Goal: Task Accomplishment & Management: Use online tool/utility

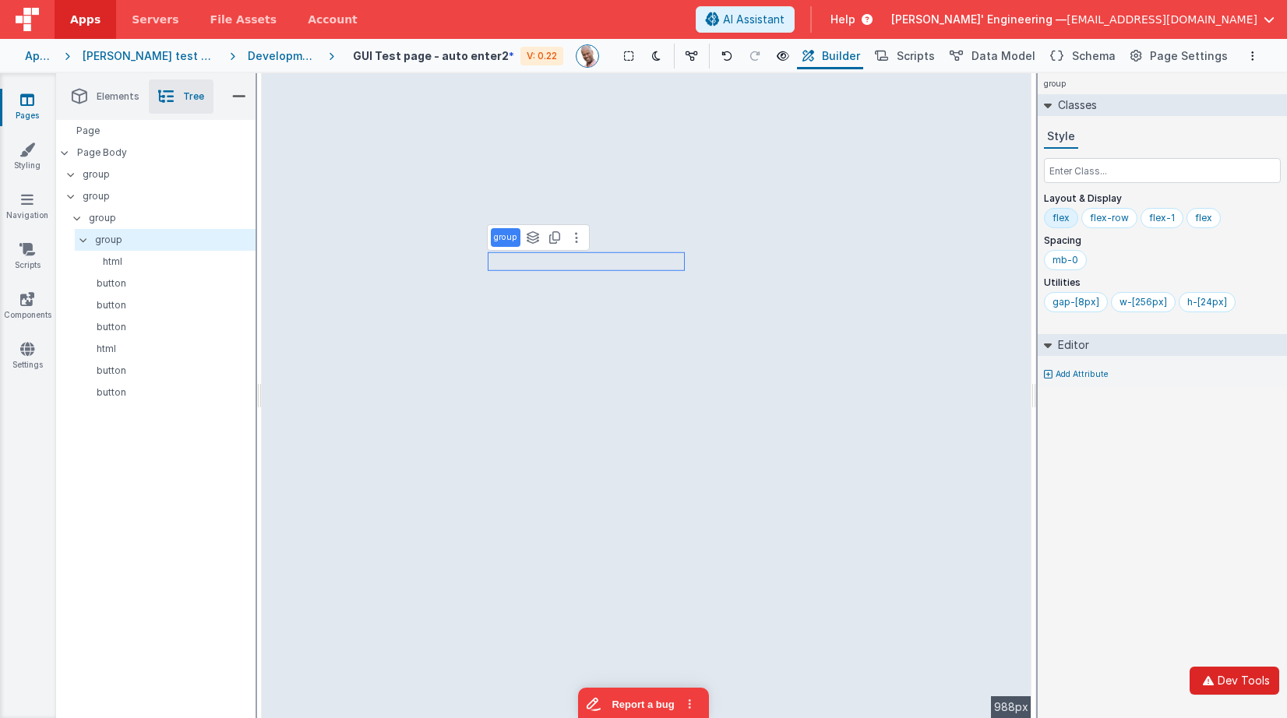
click at [1216, 678] on icon "button" at bounding box center [1208, 680] width 19 height 11
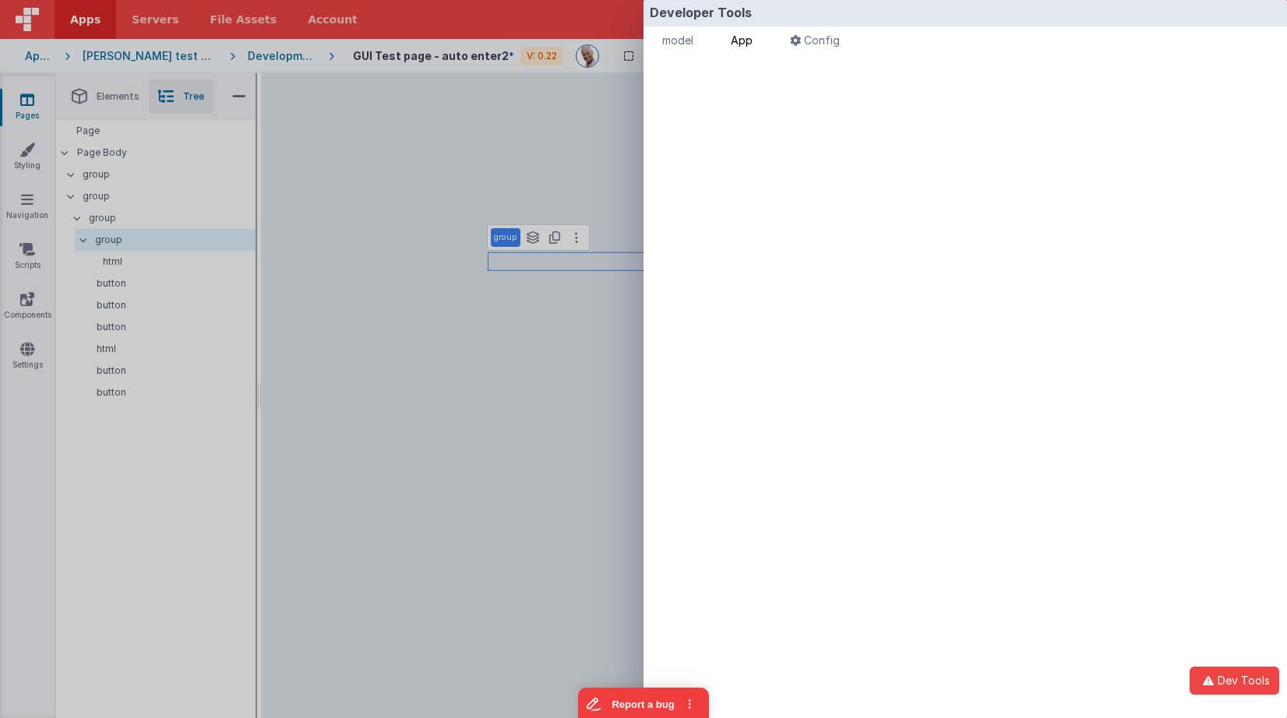
click at [752, 32] on li "App" at bounding box center [741, 41] width 34 height 31
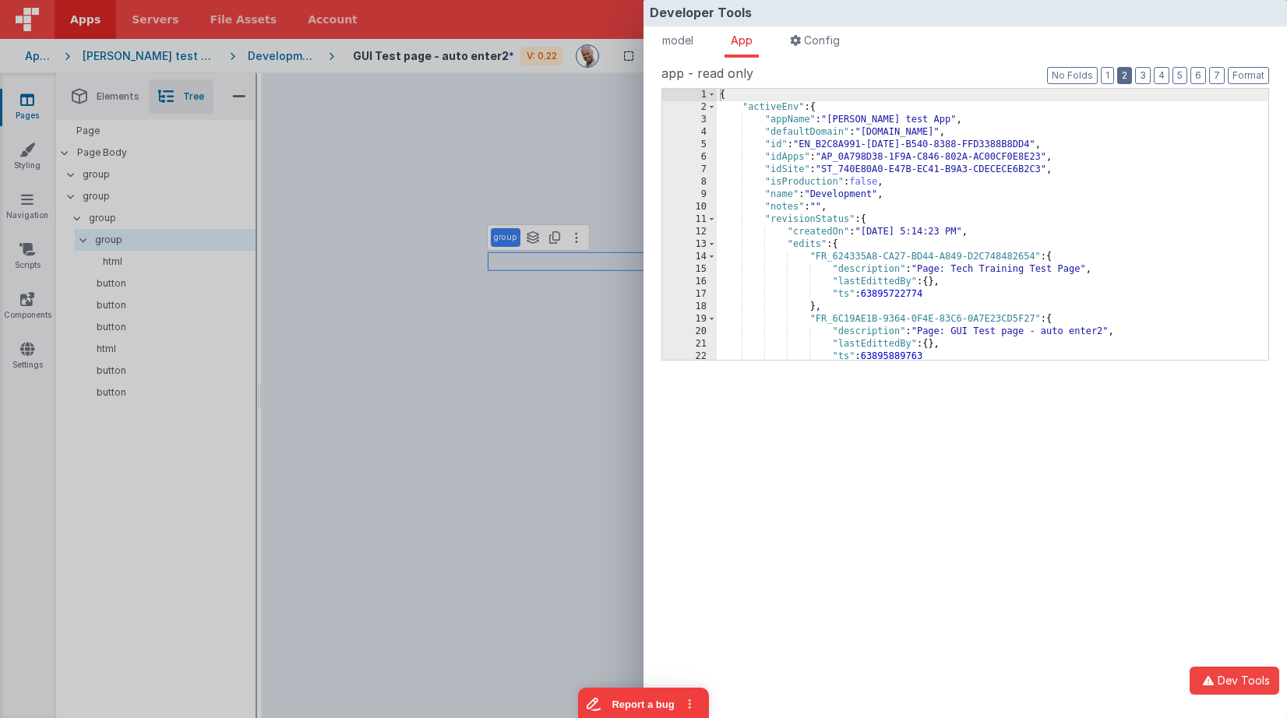
click at [1123, 77] on button "2" at bounding box center [1124, 75] width 15 height 17
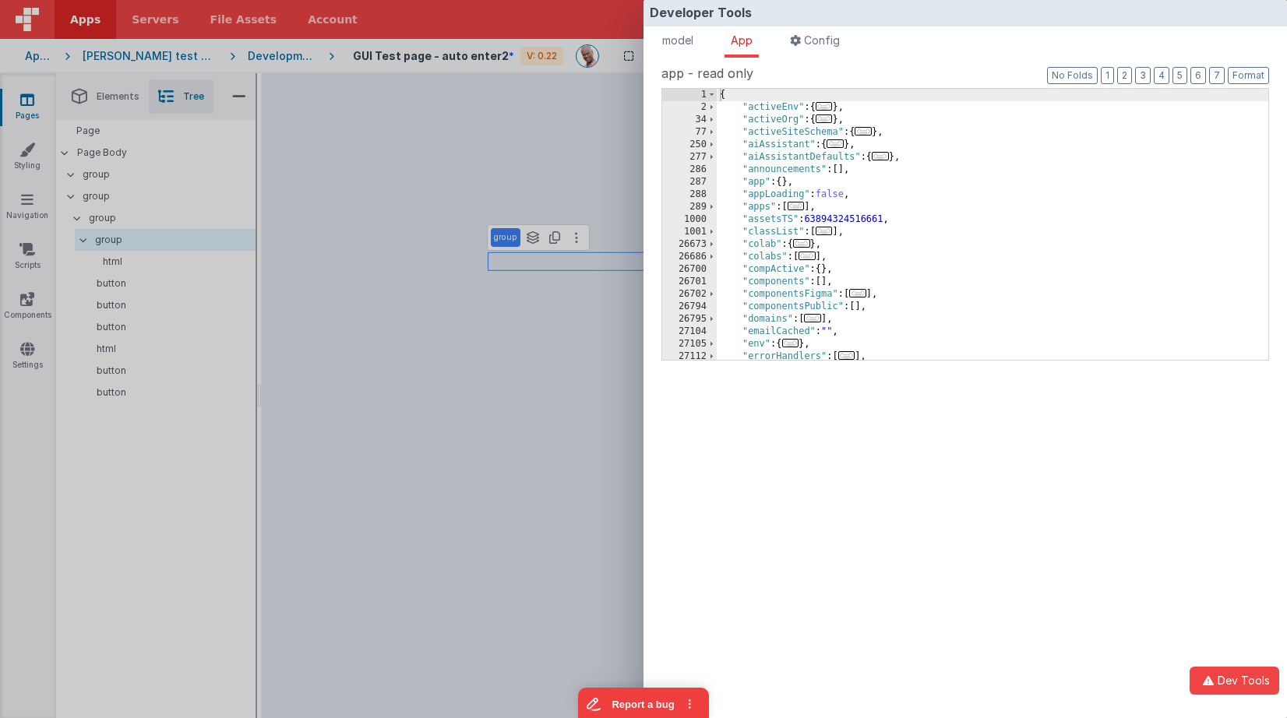
click at [863, 297] on span "..." at bounding box center [857, 293] width 17 height 9
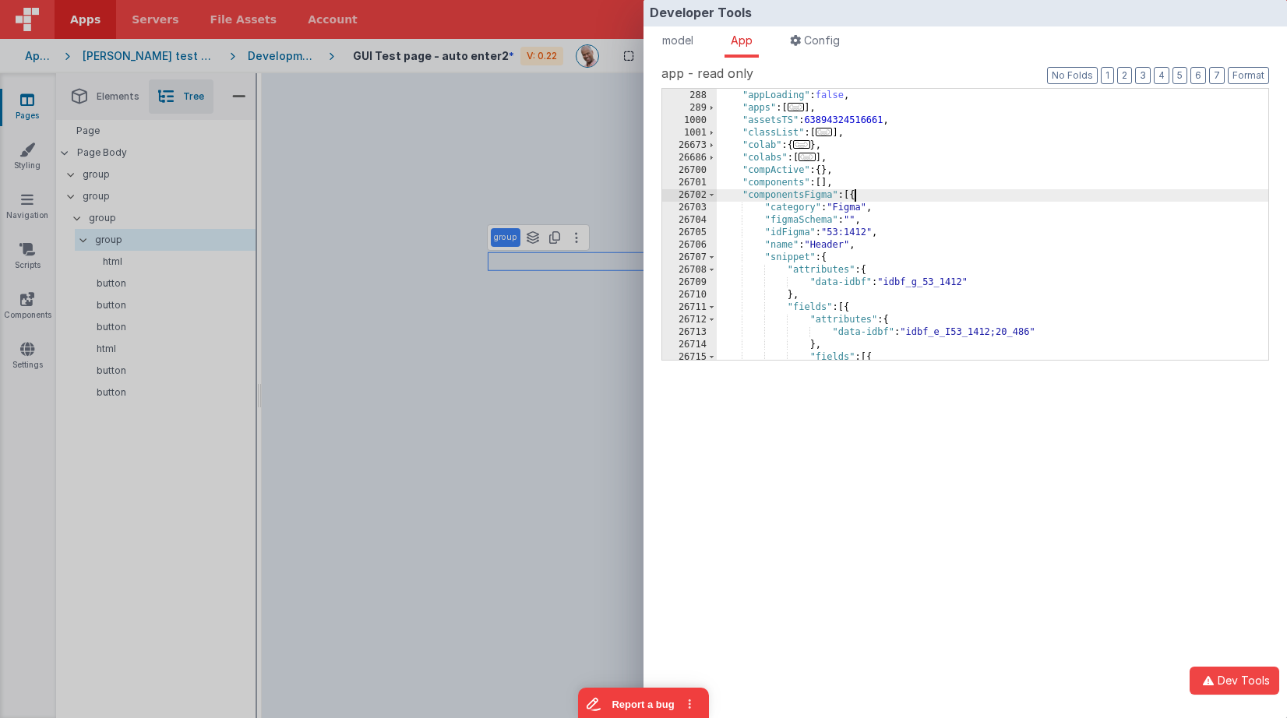
scroll to position [99, 0]
click at [711, 256] on span at bounding box center [711, 258] width 9 height 12
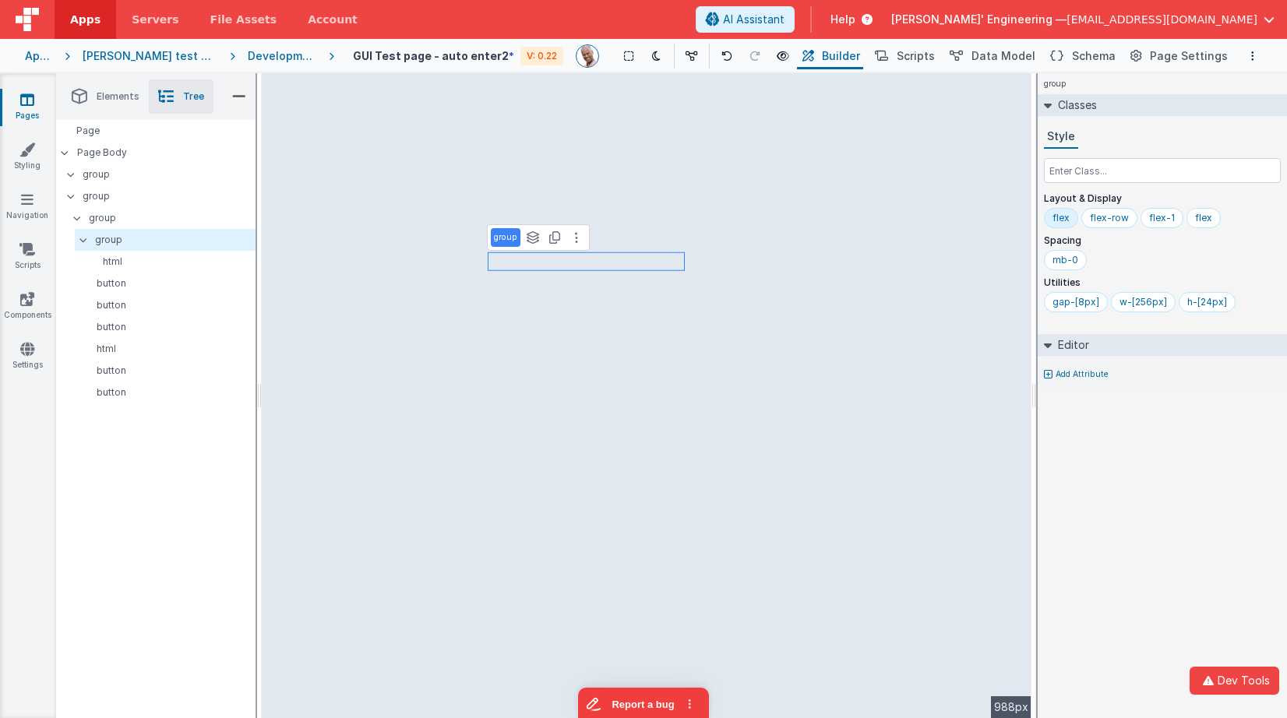
click at [544, 300] on div "Developer Tools model App Params Log (67) Misc Windows Config model - read only…" at bounding box center [643, 359] width 1287 height 718
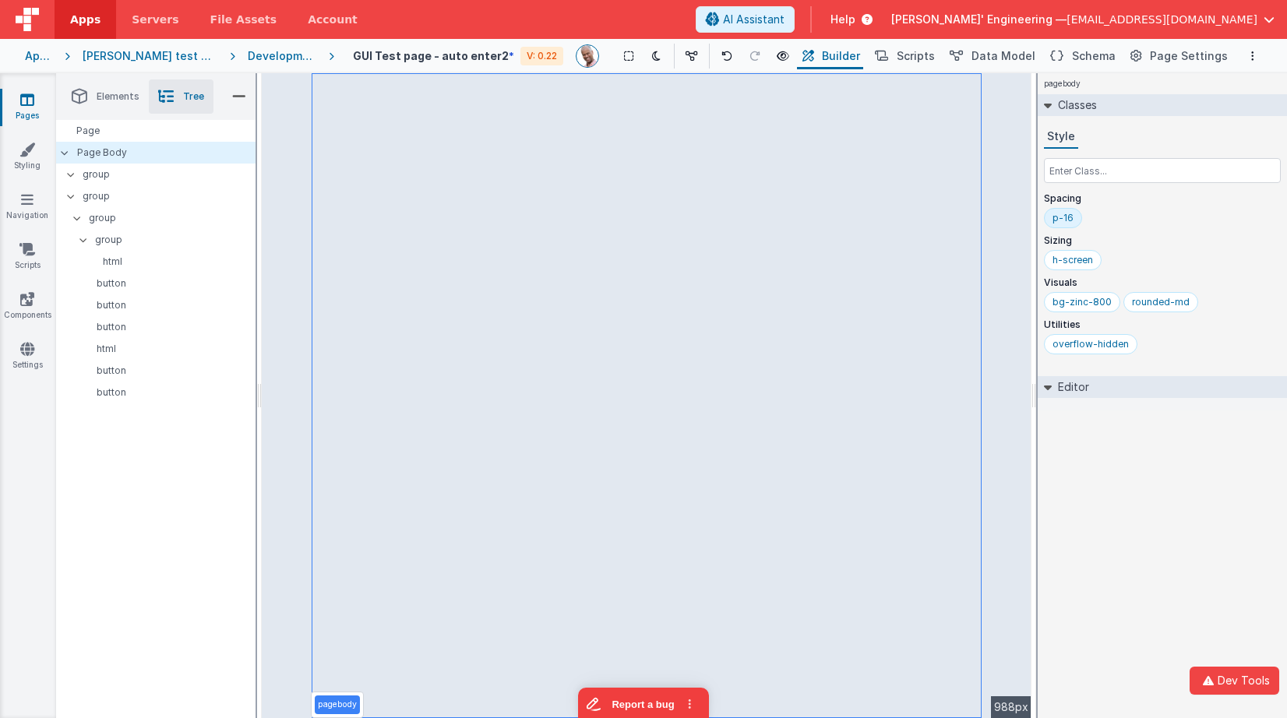
click at [1132, 437] on div "pagebody Classes Style Spacing p-16 Sizing h-screen Visuals bg-zinc-800 rounded…" at bounding box center [1161, 395] width 249 height 645
click at [218, 485] on div "Page Page Body group group group group html button button button html button bu…" at bounding box center [155, 419] width 199 height 598
click at [217, 485] on div "Page Page Body group group group group html button button button html button bu…" at bounding box center [155, 419] width 199 height 598
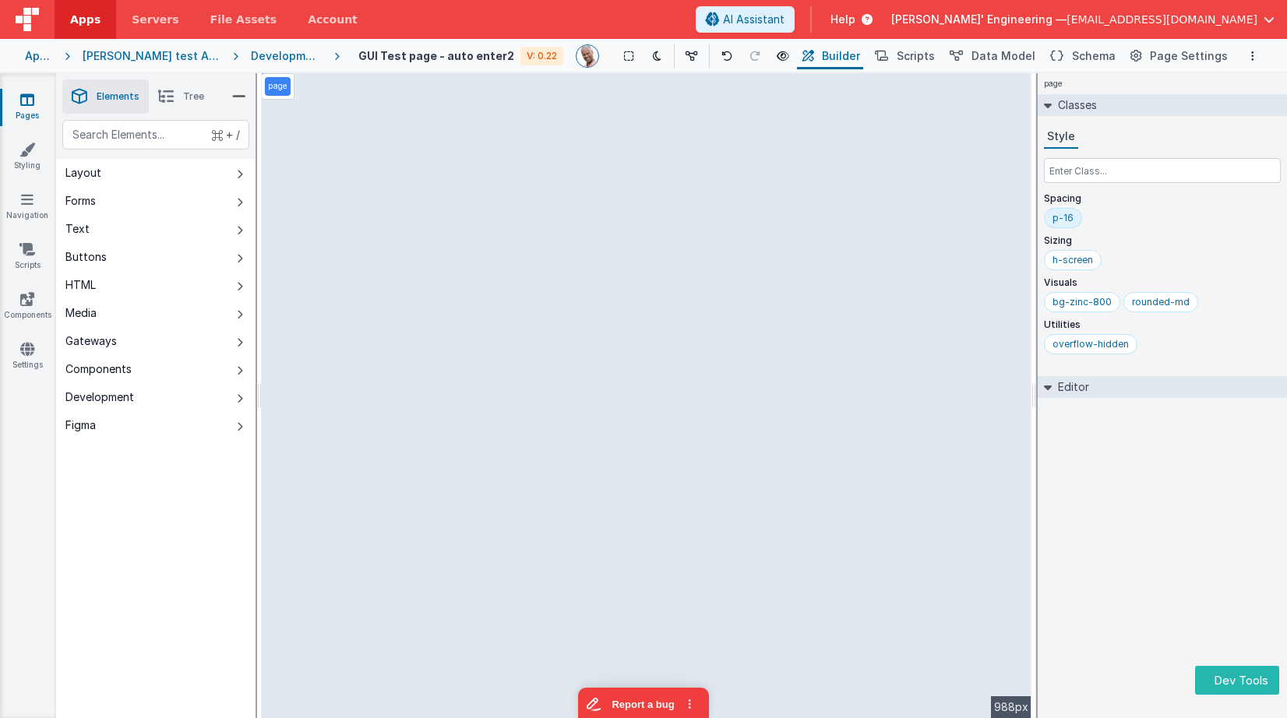
drag, startPoint x: 1136, startPoint y: 583, endPoint x: 1198, endPoint y: 660, distance: 98.0
click at [1136, 583] on div "page Classes Style Spacing p-16 Sizing h-screen Visuals bg-zinc-800 rounded-md …" at bounding box center [1161, 395] width 249 height 645
click at [1230, 681] on button "Dev Tools" at bounding box center [1237, 680] width 84 height 29
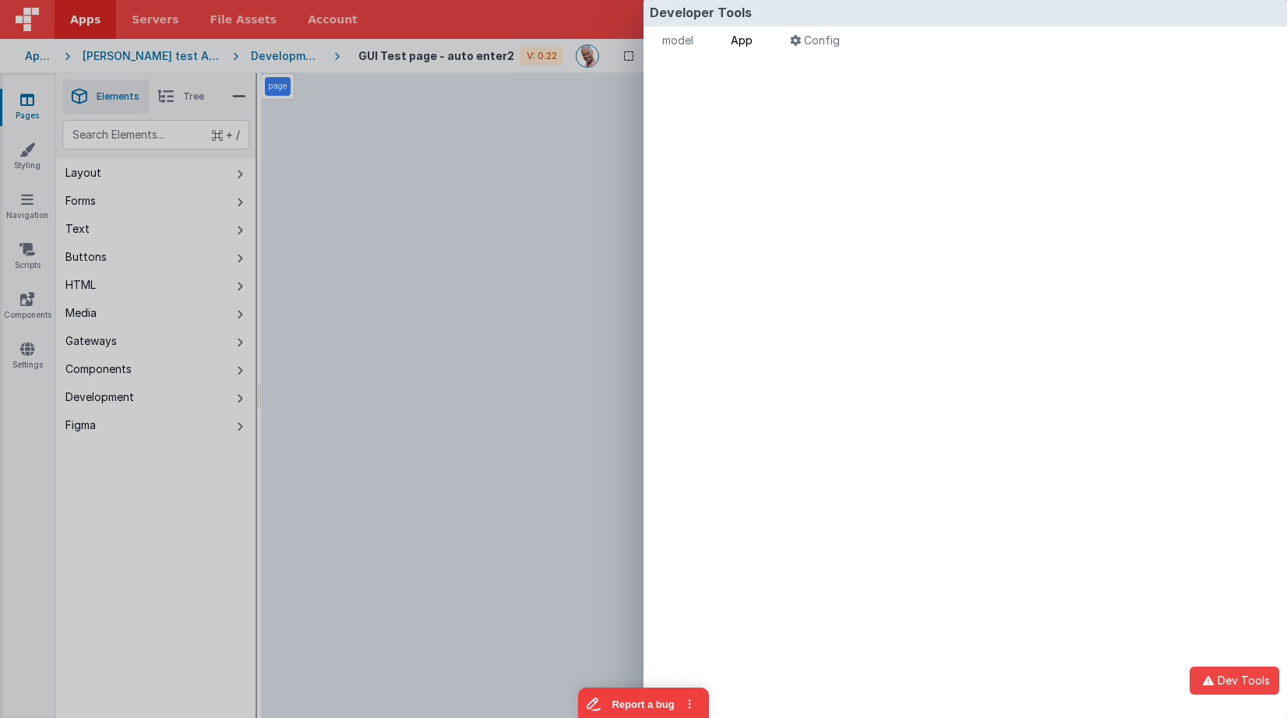
click at [752, 40] on span "App" at bounding box center [742, 39] width 22 height 13
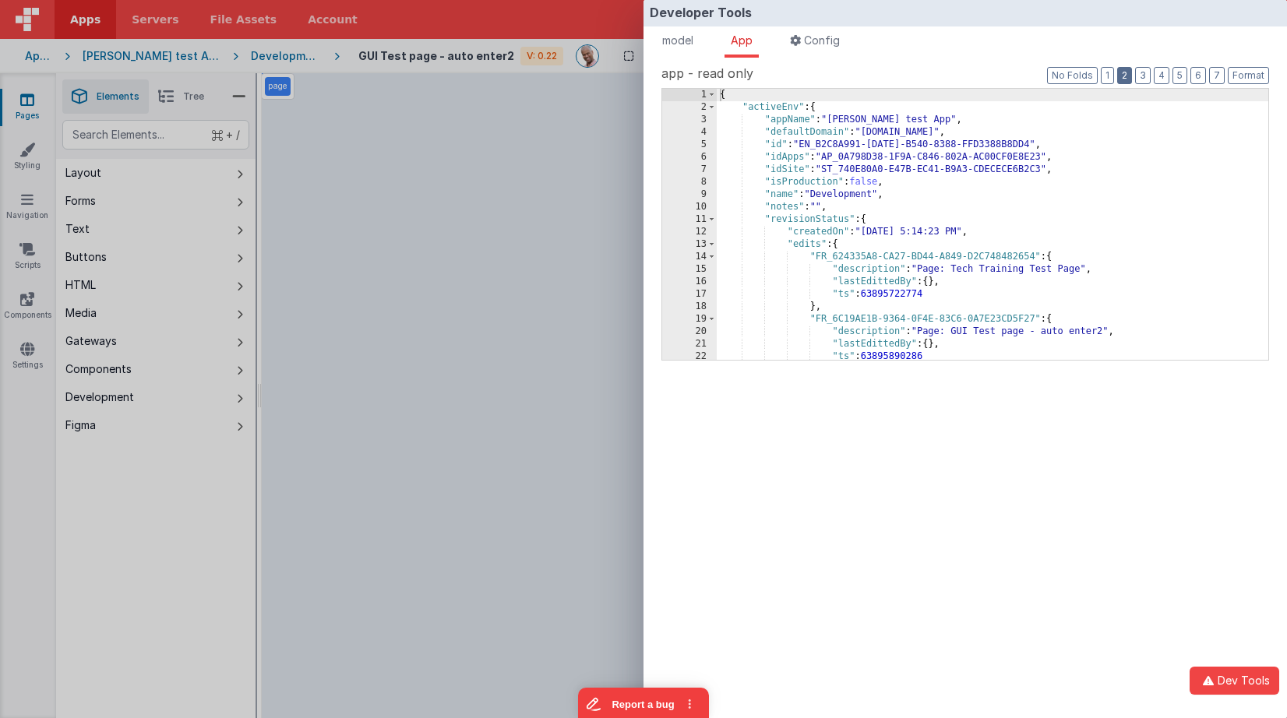
click at [1124, 74] on button "2" at bounding box center [1124, 75] width 15 height 17
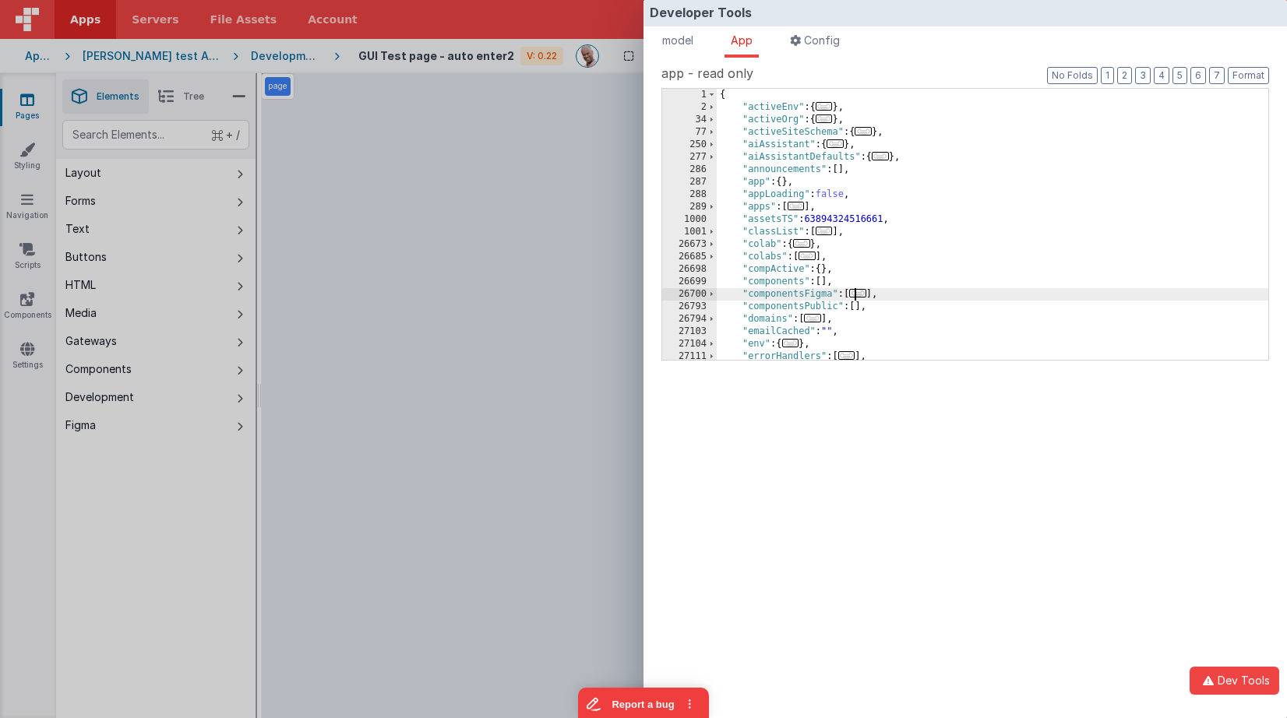
click at [861, 292] on span "..." at bounding box center [857, 293] width 17 height 9
click at [713, 349] on span at bounding box center [711, 352] width 9 height 12
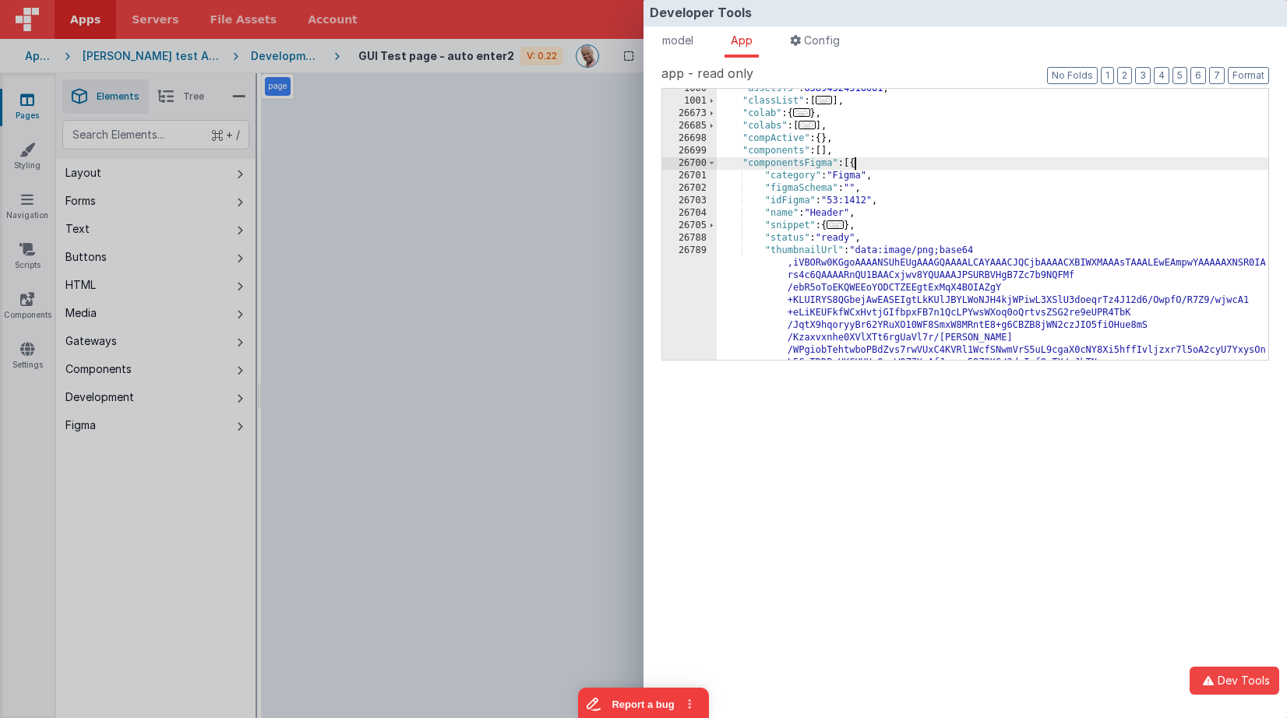
scroll to position [131, 0]
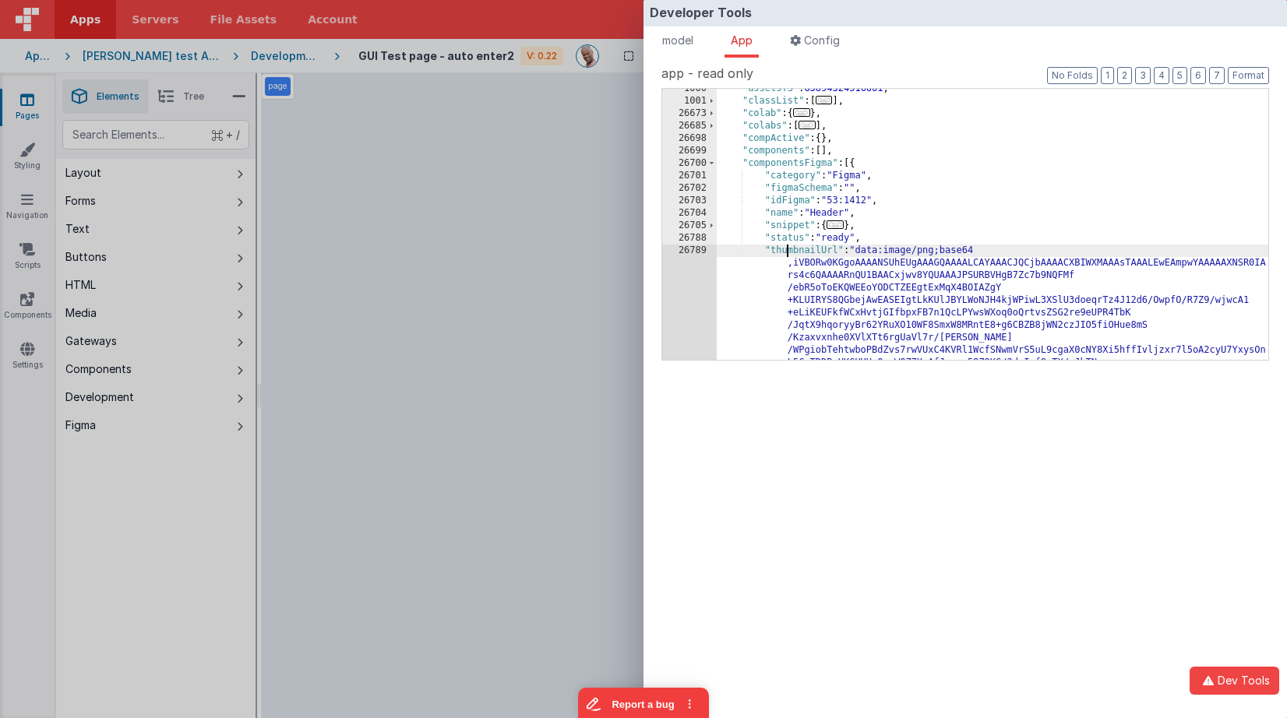
click at [786, 246] on div ""assetsTS" : 63894324516661 , "classList" : [ ... ] , "colab" : { ... } , "cola…" at bounding box center [992, 324] width 551 height 483
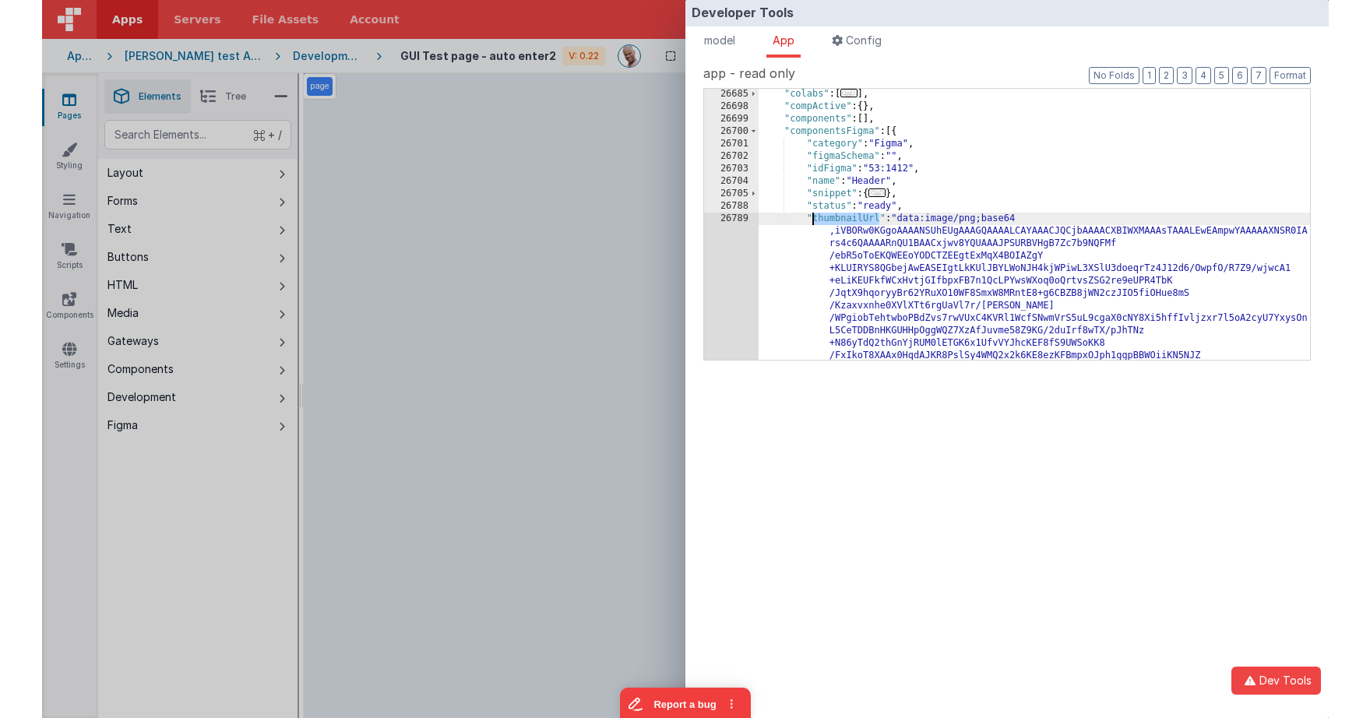
scroll to position [163, 0]
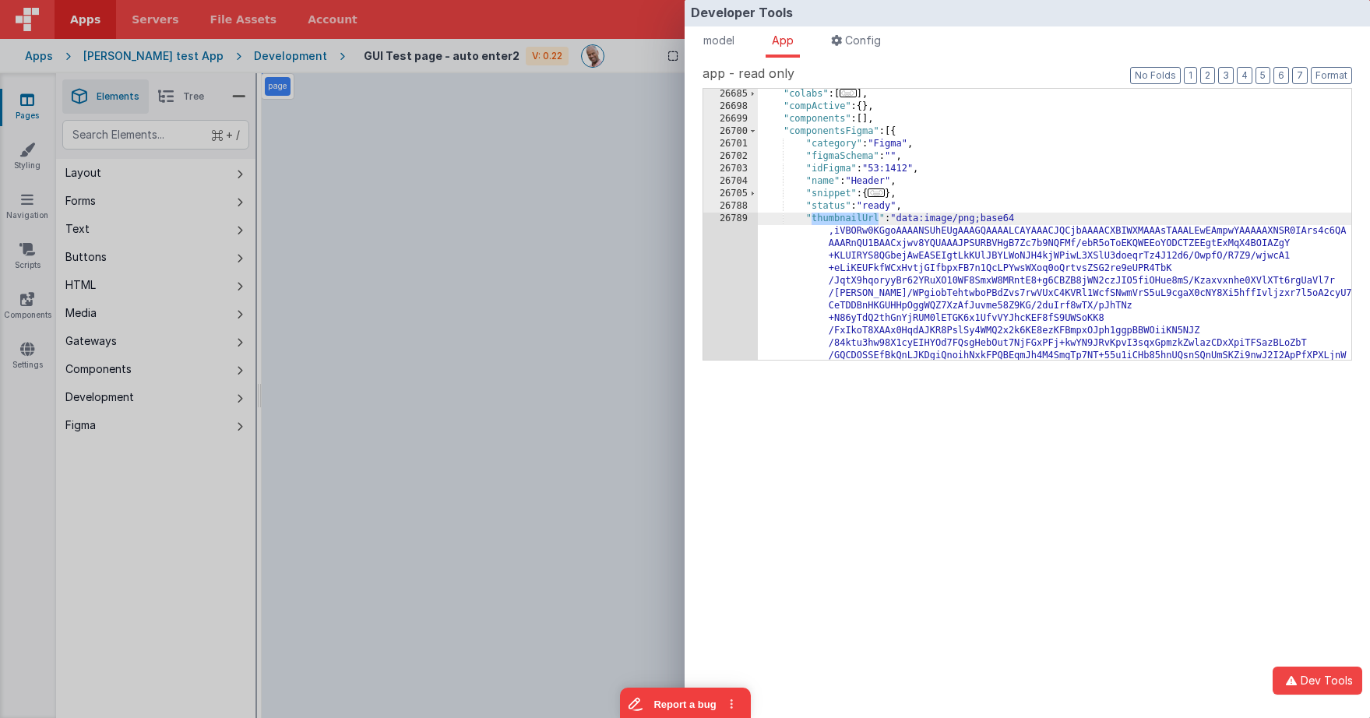
click at [187, 505] on div "Developer Tools model App Params Log (4) Misc Windows Config model - read only …" at bounding box center [685, 359] width 1370 height 718
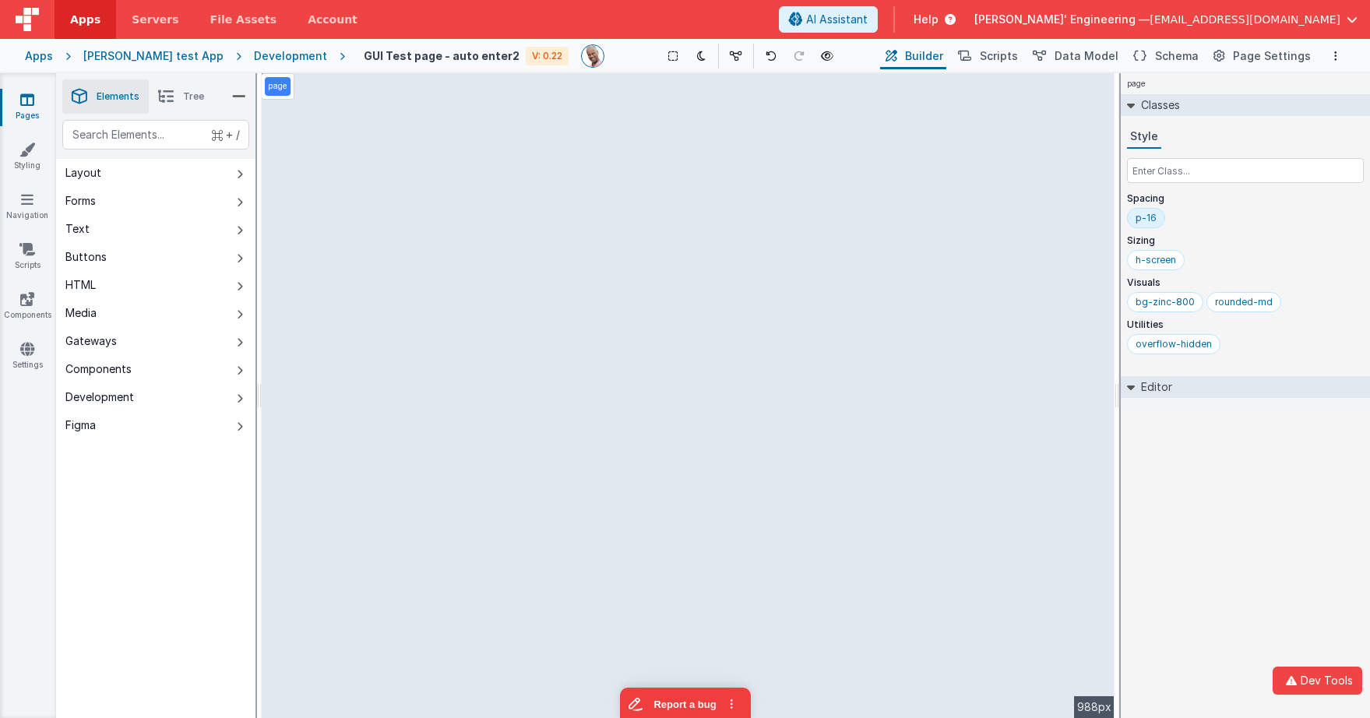
click at [203, 459] on div "+ / Layout Forms Text Buttons HTML Media Gateways Components Development Figma …" at bounding box center [155, 455] width 199 height 671
click at [242, 424] on icon at bounding box center [240, 427] width 6 height 12
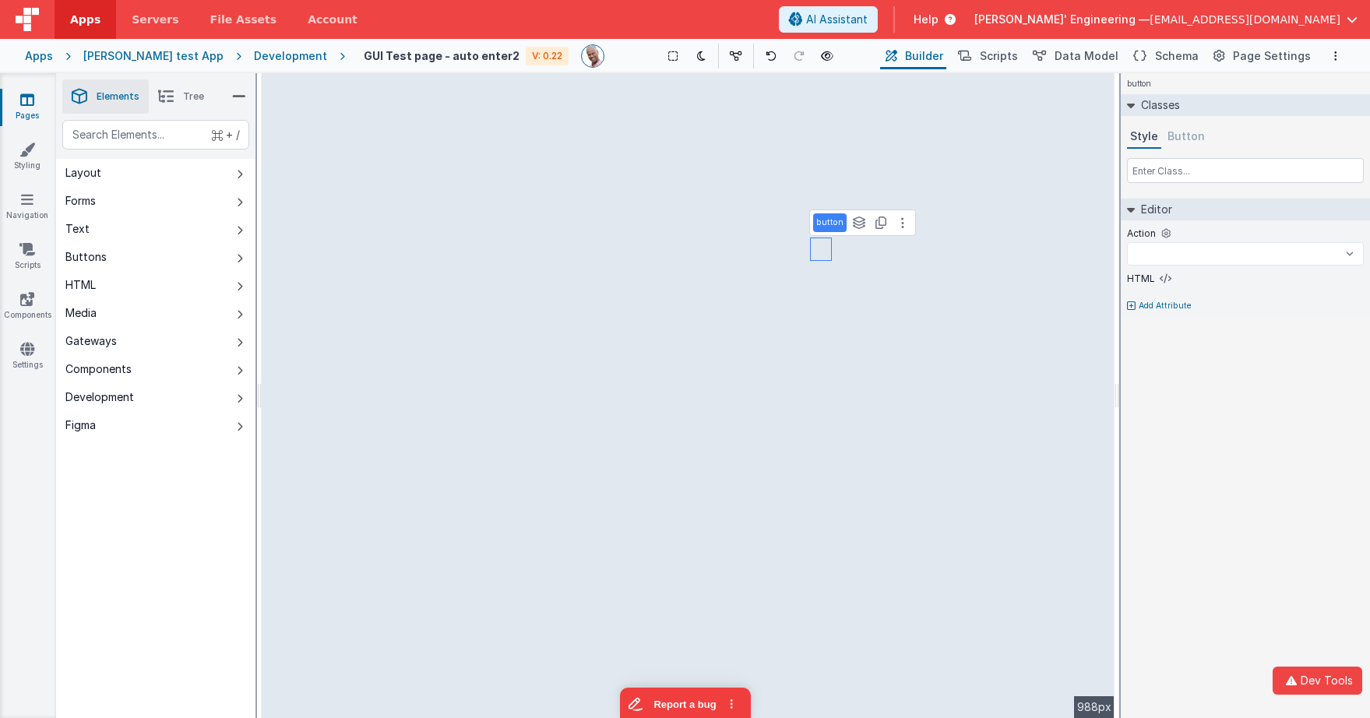
click at [1191, 131] on button "Button" at bounding box center [1186, 136] width 44 height 23
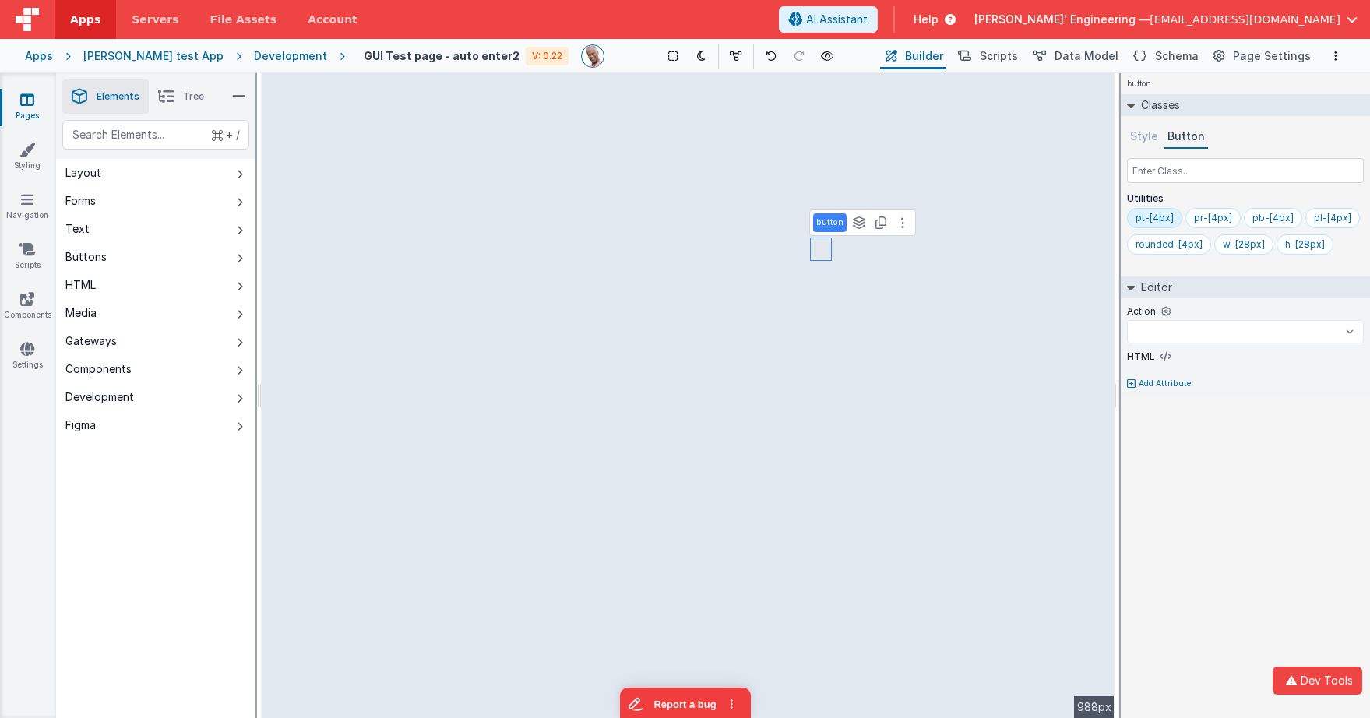
select select
click at [1174, 57] on span "Schema" at bounding box center [1177, 56] width 44 height 16
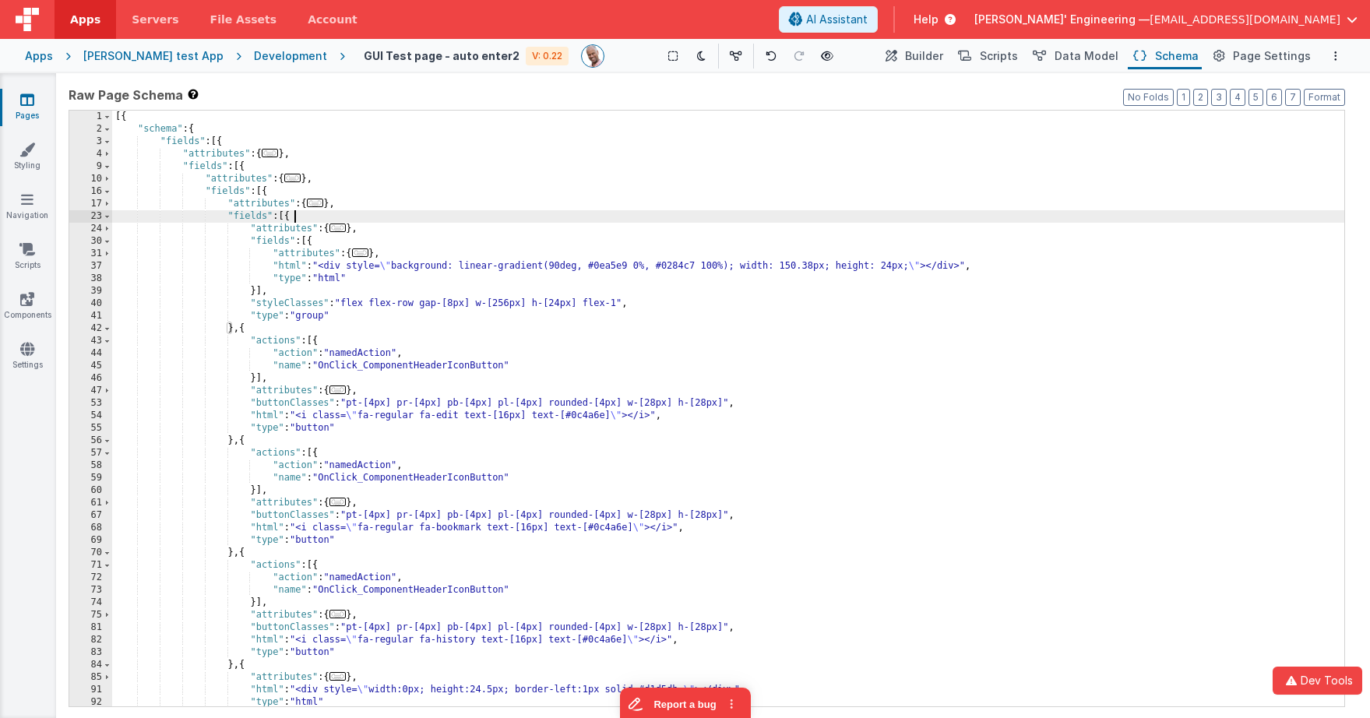
click at [762, 219] on div "[{ "schema" : { "fields" : [{ "attributes" : { ... } , "fields" : [{ "attribute…" at bounding box center [728, 421] width 1232 height 621
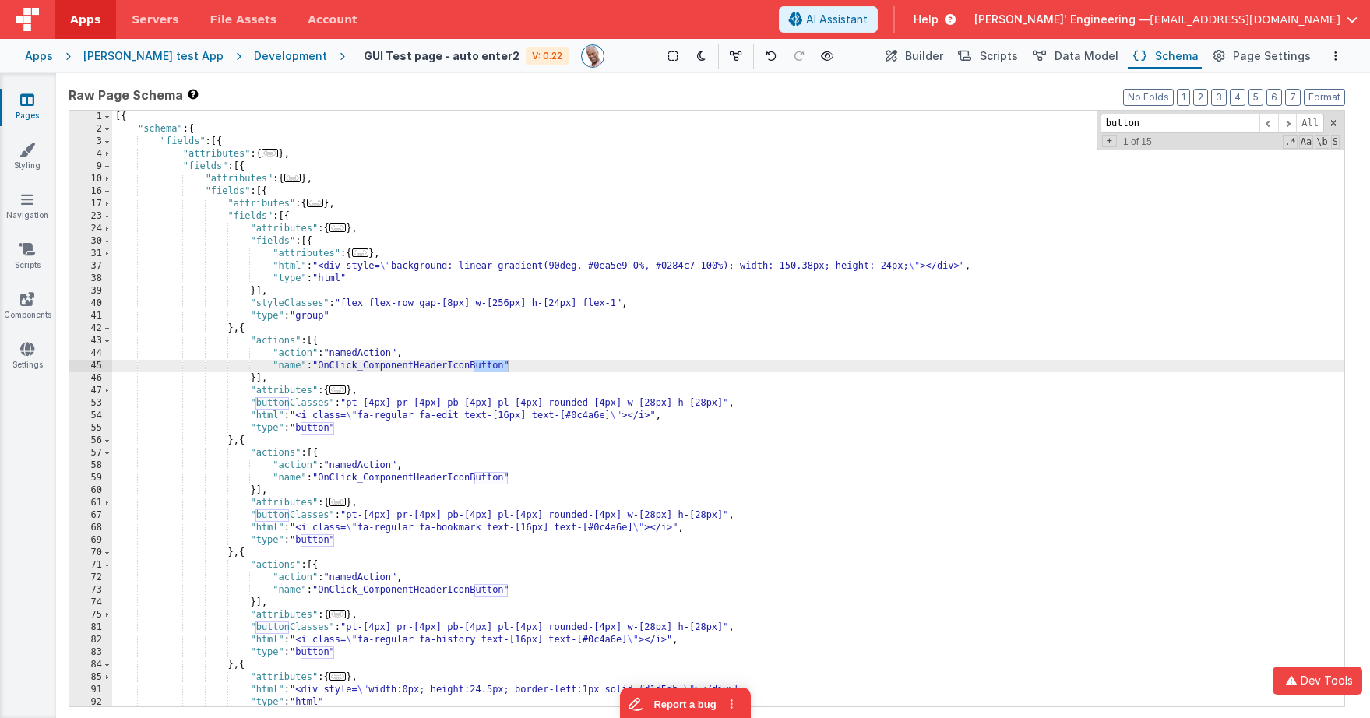
type input "button"
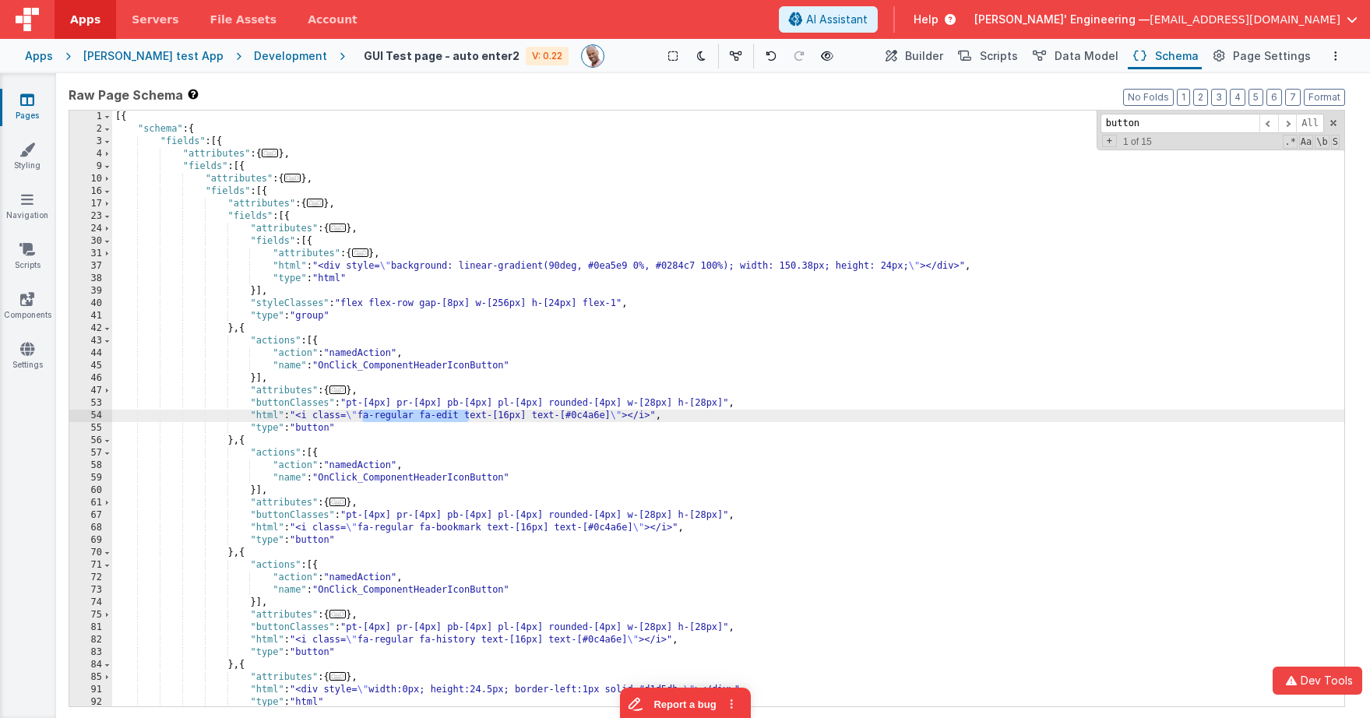
drag, startPoint x: 364, startPoint y: 418, endPoint x: 467, endPoint y: 417, distance: 103.6
click at [467, 417] on div "[{ "schema" : { "fields" : [{ "attributes" : { ... } , "fields" : [{ "attribute…" at bounding box center [728, 421] width 1232 height 621
click at [762, 400] on div "[{ "schema" : { "fields" : [{ "attributes" : { ... } , "fields" : [{ "attribute…" at bounding box center [728, 421] width 1232 height 621
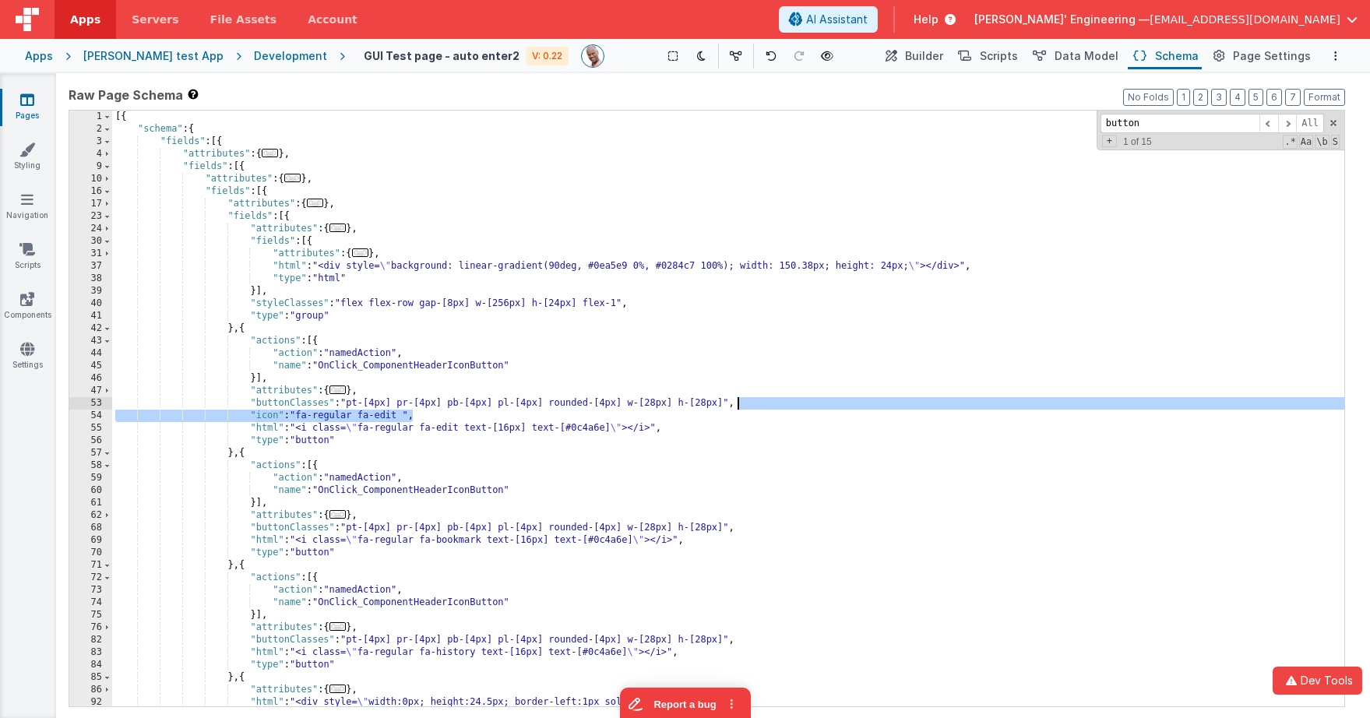
click at [802, 403] on div "[{ "schema" : { "fields" : [{ "attributes" : { ... } , "fields" : [{ "attribute…" at bounding box center [728, 421] width 1232 height 621
click at [942, 58] on span "Builder" at bounding box center [924, 56] width 38 height 16
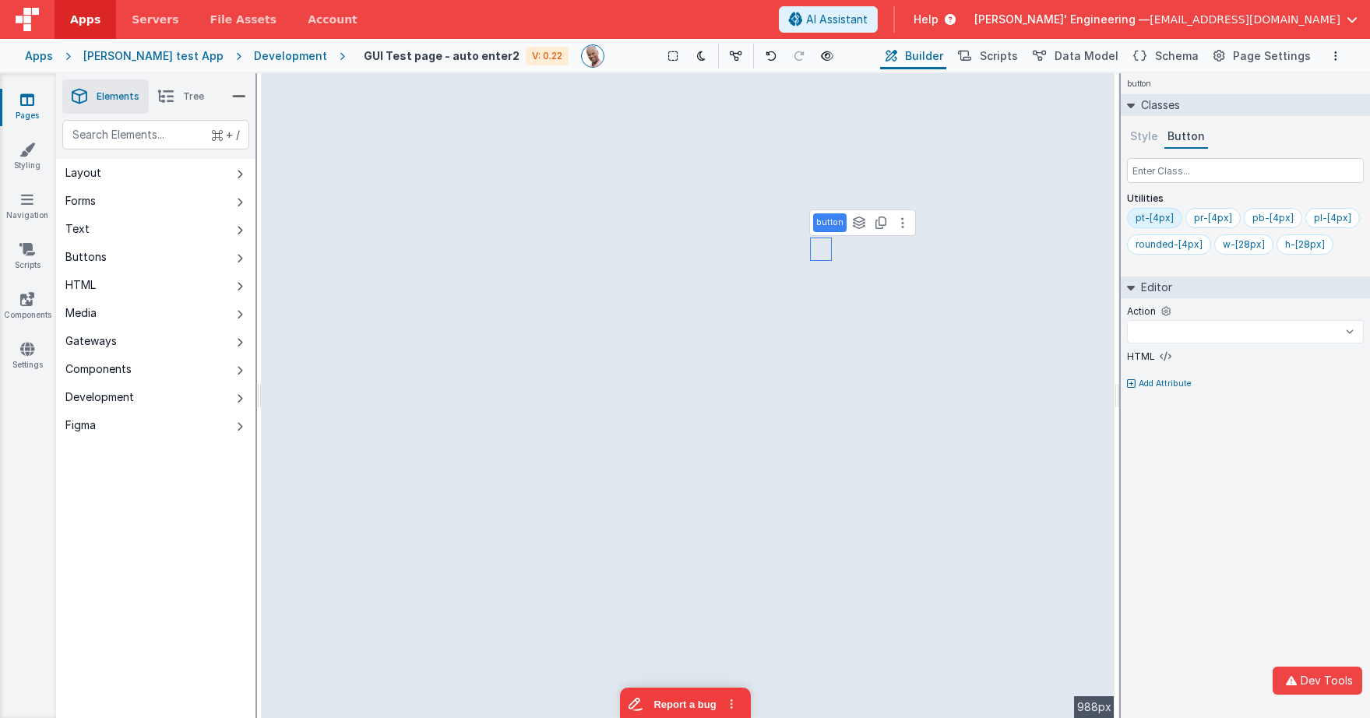
click at [1266, 515] on div "button Classes Style Button Utilities pt-[4px] pr-[4px] pb-[4px] pl-[4px] round…" at bounding box center [1245, 395] width 249 height 645
select select
click at [1018, 57] on span "Scripts" at bounding box center [999, 56] width 38 height 16
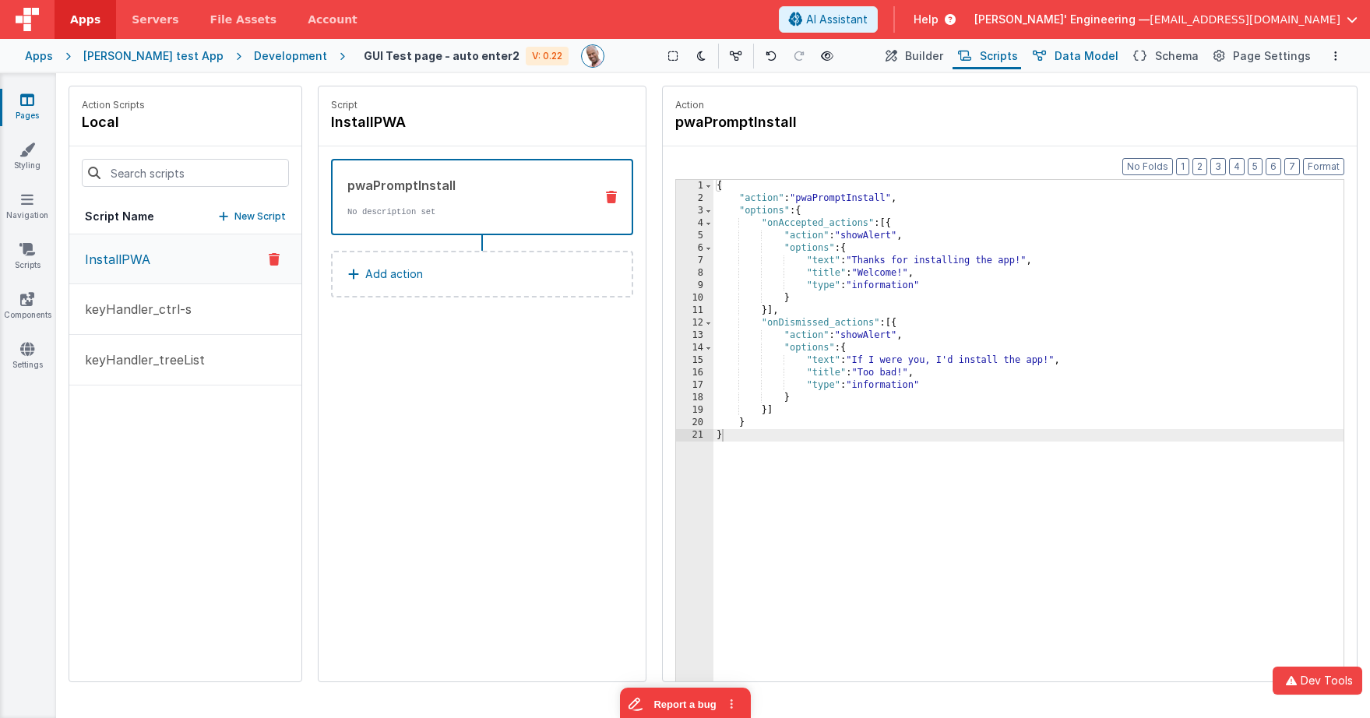
click at [1072, 53] on span "Data Model" at bounding box center [1087, 56] width 64 height 16
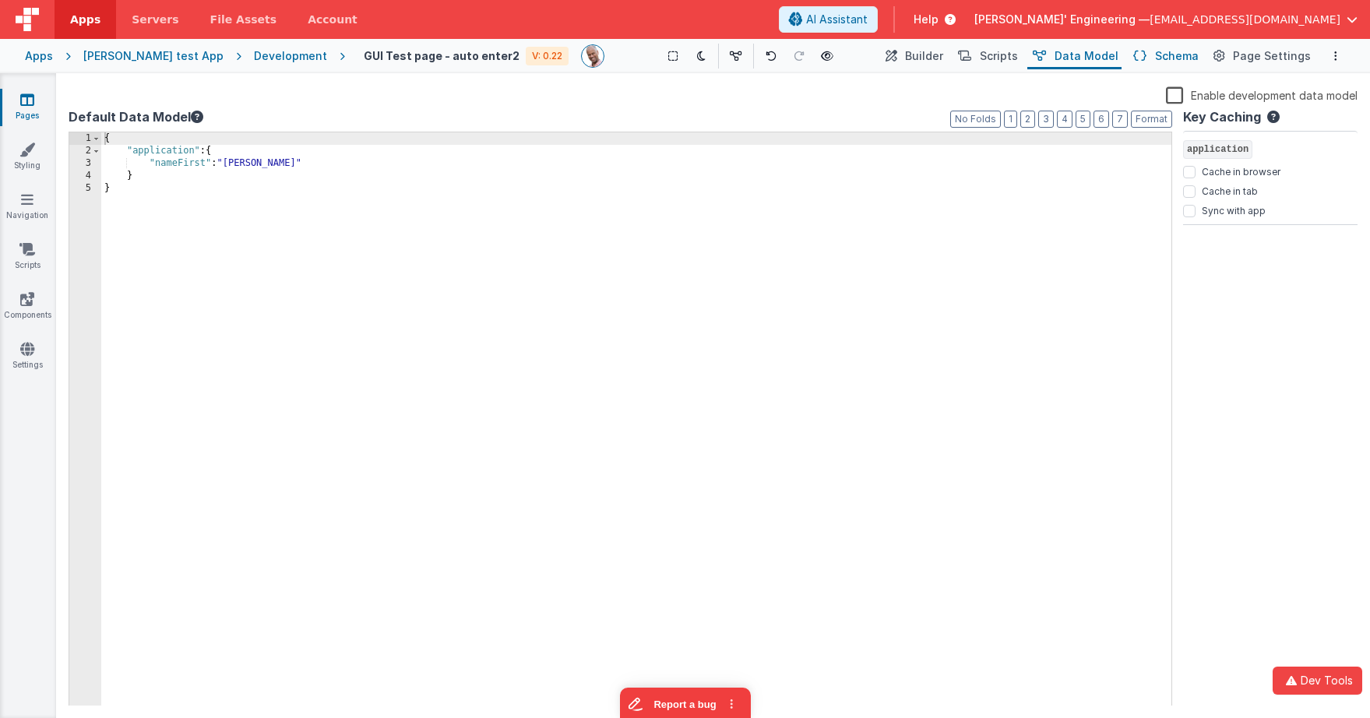
click at [1183, 58] on span "Schema" at bounding box center [1177, 56] width 44 height 16
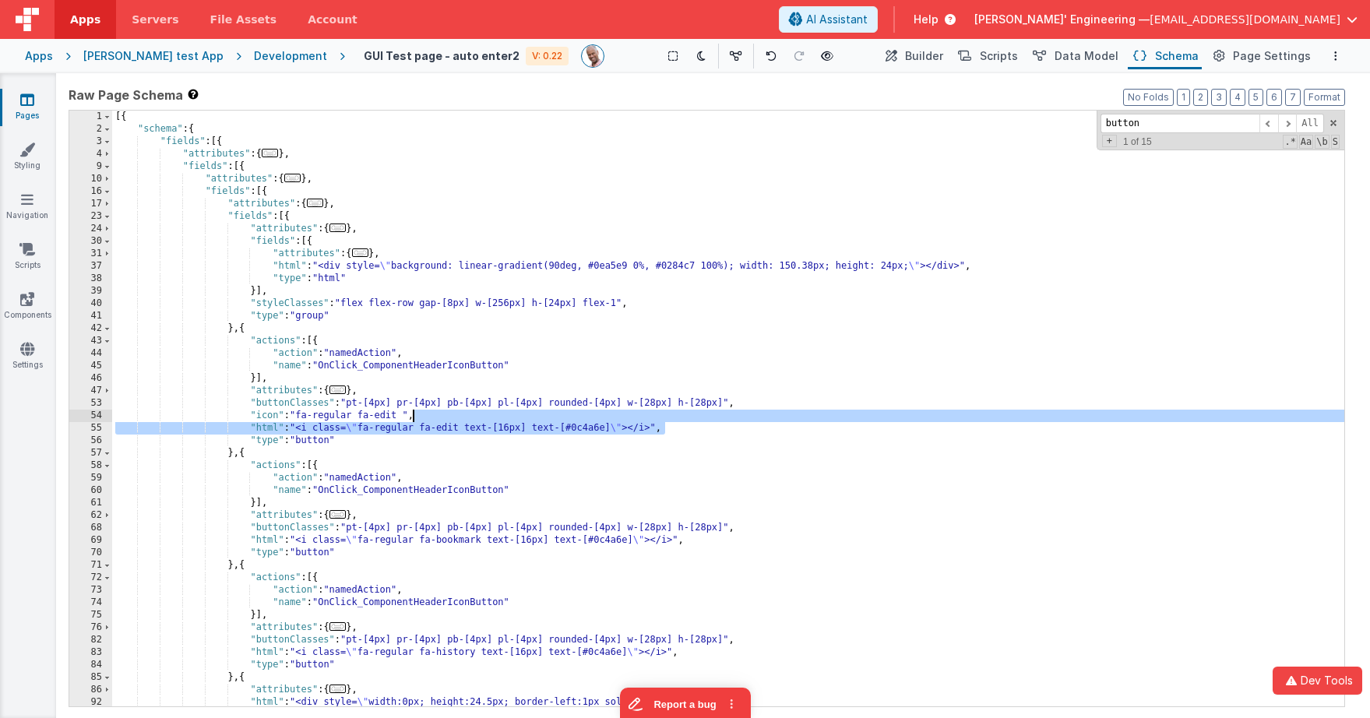
click at [677, 421] on div "[{ "schema" : { "fields" : [{ "attributes" : { ... } , "fields" : [{ "attribute…" at bounding box center [728, 421] width 1232 height 621
drag, startPoint x: 522, startPoint y: 431, endPoint x: 449, endPoint y: 421, distance: 73.1
click at [522, 431] on div "[{ "schema" : { "fields" : [{ "attributes" : { ... } , "fields" : [{ "attribute…" at bounding box center [728, 421] width 1232 height 621
click at [677, 421] on div "[{ "schema" : { "fields" : [{ "attributes" : { ... } , "fields" : [{ "attribute…" at bounding box center [728, 421] width 1232 height 621
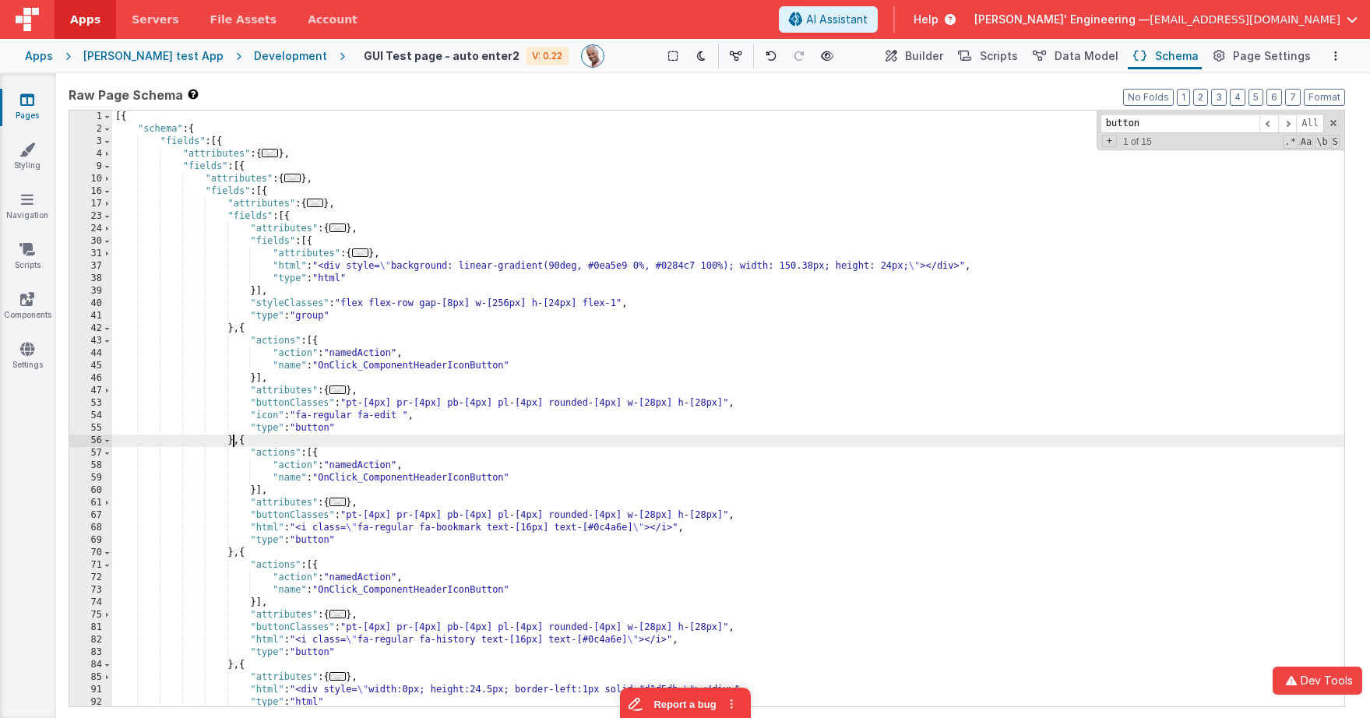
click at [233, 439] on div "[{ "schema" : { "fields" : [{ "attributes" : { ... } , "fields" : [{ "attribute…" at bounding box center [728, 421] width 1232 height 621
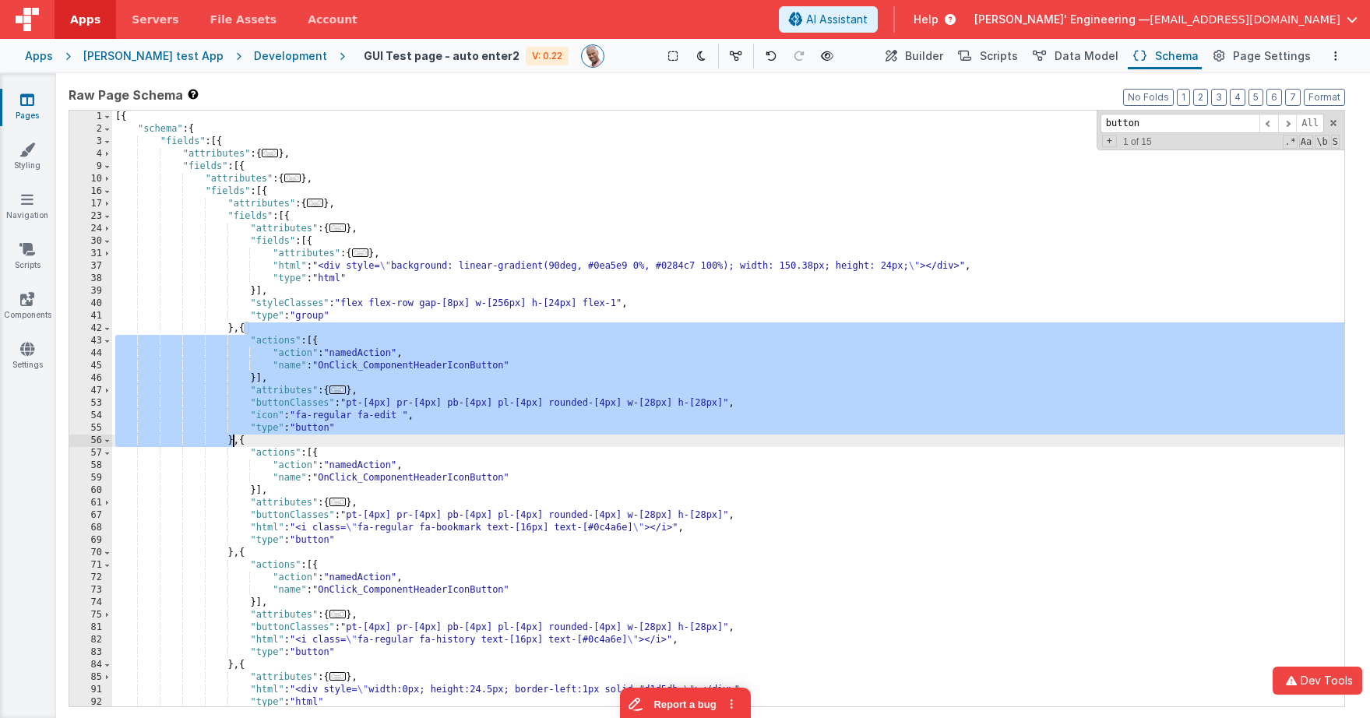
click at [233, 439] on div "[{ "schema" : { "fields" : [{ "attributes" : { ... } , "fields" : [{ "attribute…" at bounding box center [728, 421] width 1232 height 621
click at [942, 54] on span "Builder" at bounding box center [924, 56] width 38 height 16
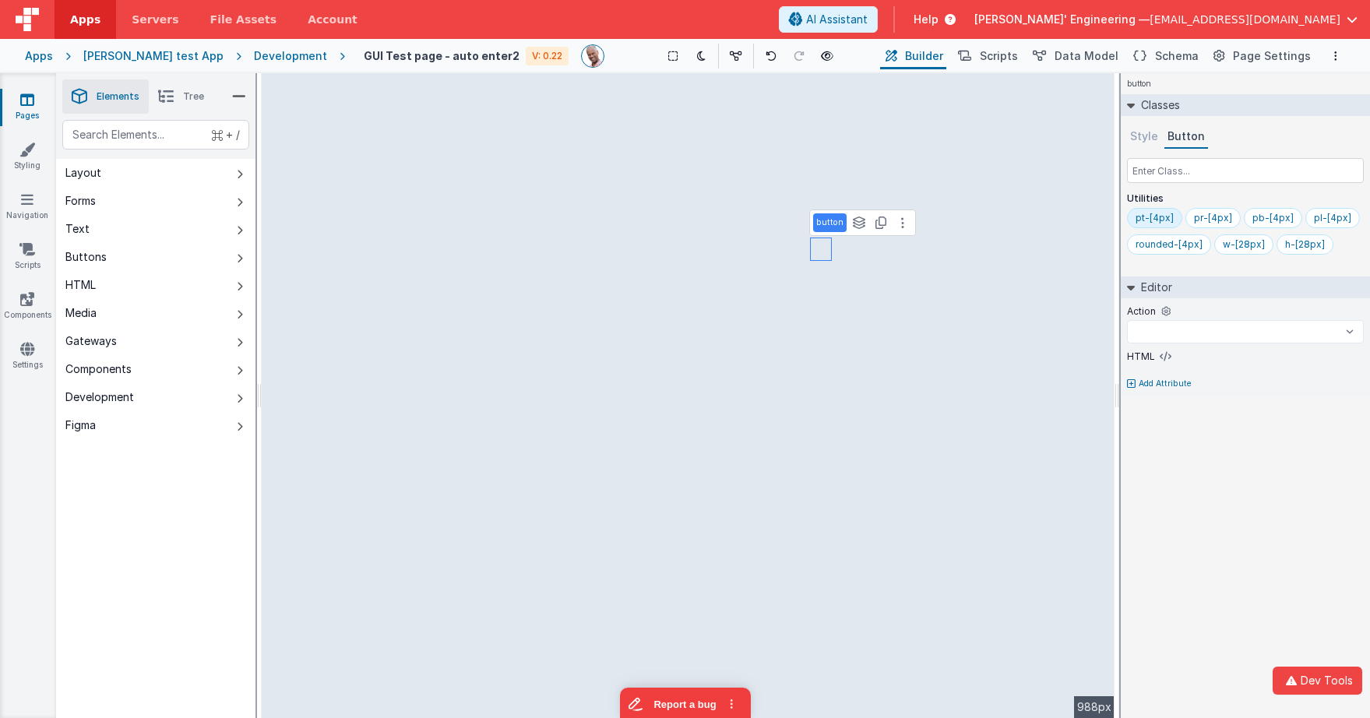
select select
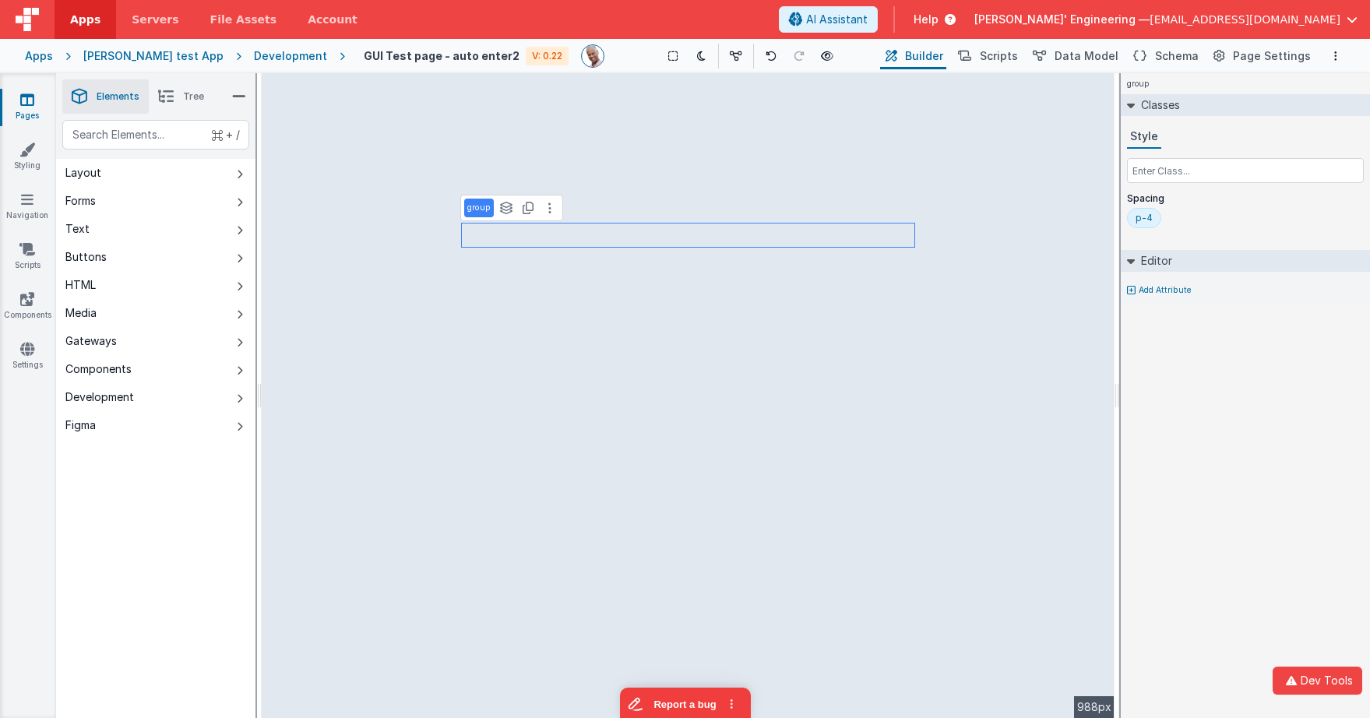
click at [160, 95] on icon at bounding box center [166, 97] width 16 height 22
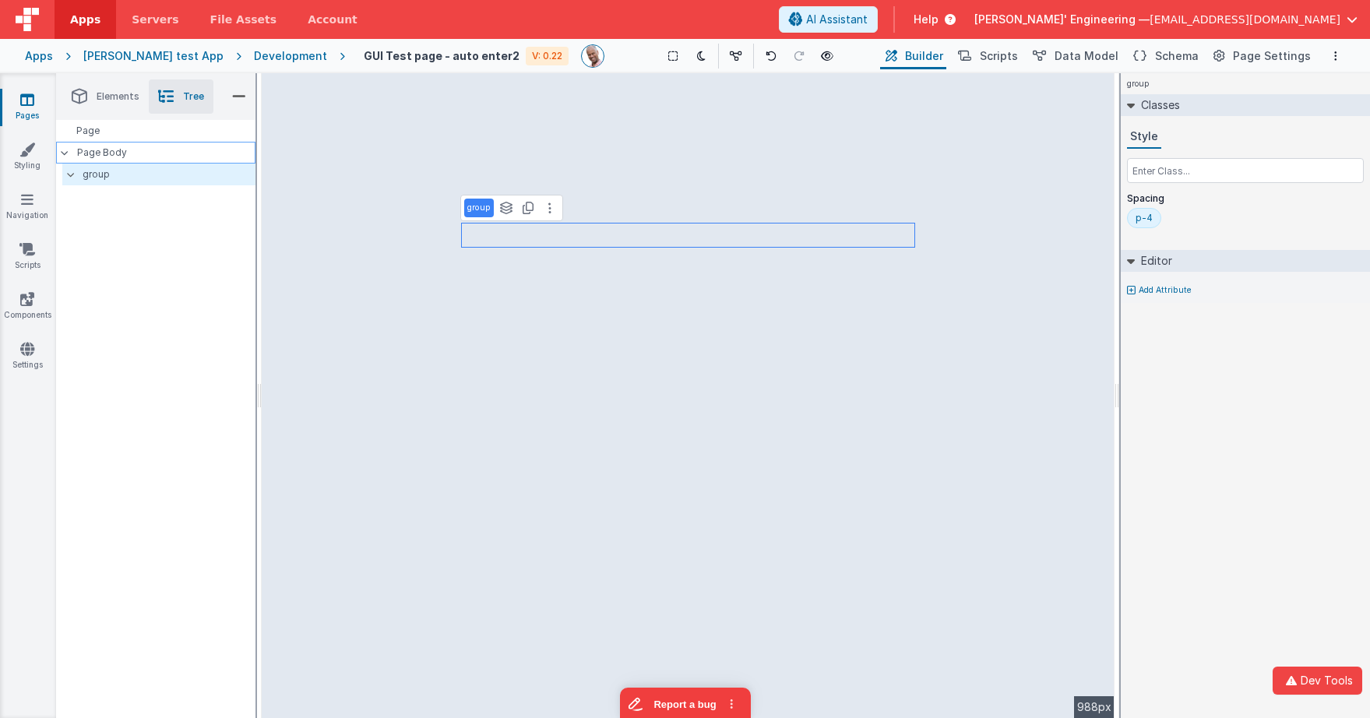
click at [121, 149] on p "Page Body" at bounding box center [166, 152] width 178 height 12
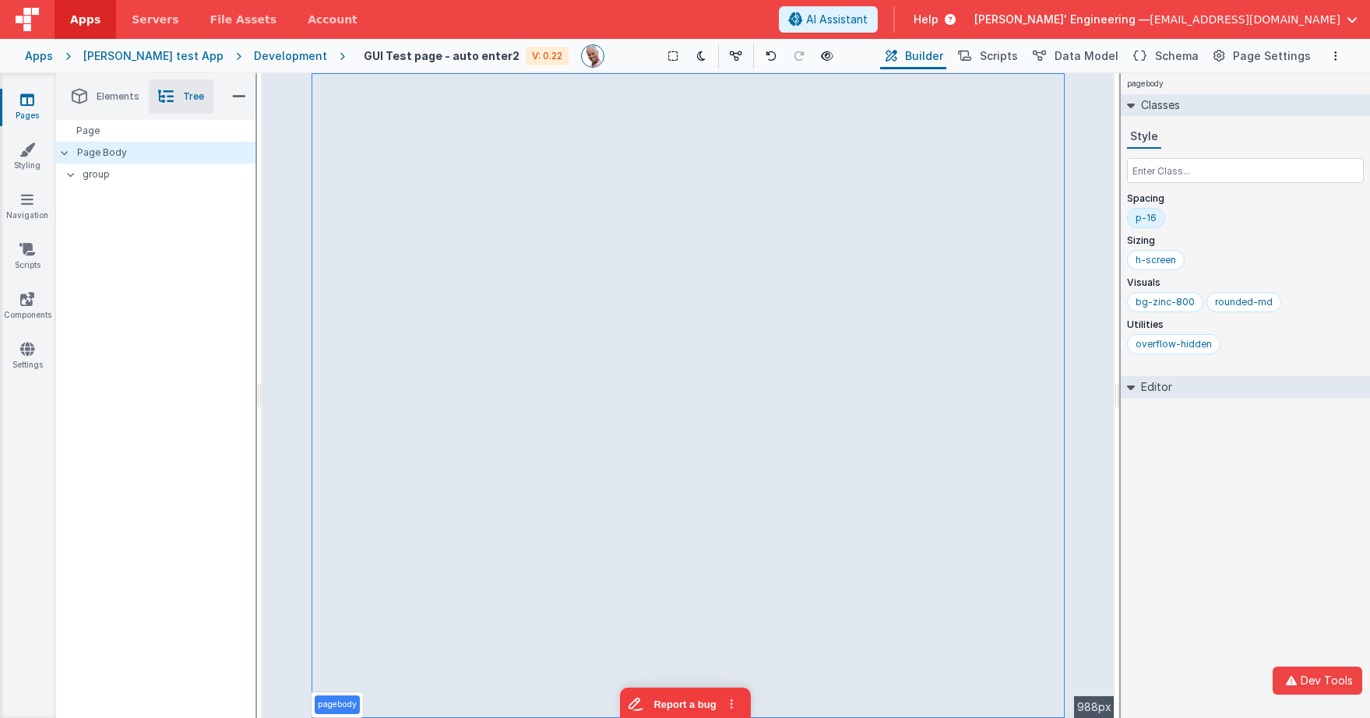
click at [1149, 217] on div "p-16" at bounding box center [1146, 218] width 21 height 12
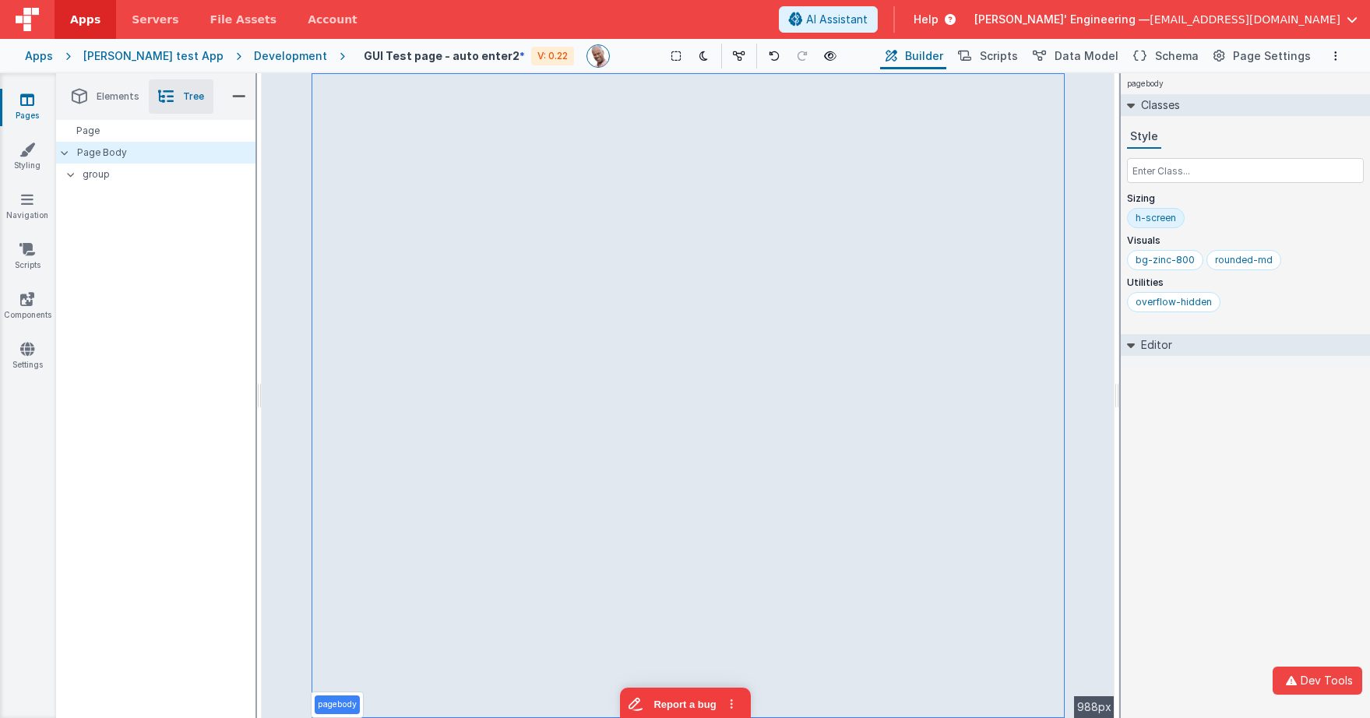
click at [1250, 389] on div "pagebody Classes Style Sizing h-screen Visuals bg-zinc-800 rounded-md Utilities…" at bounding box center [1245, 395] width 249 height 645
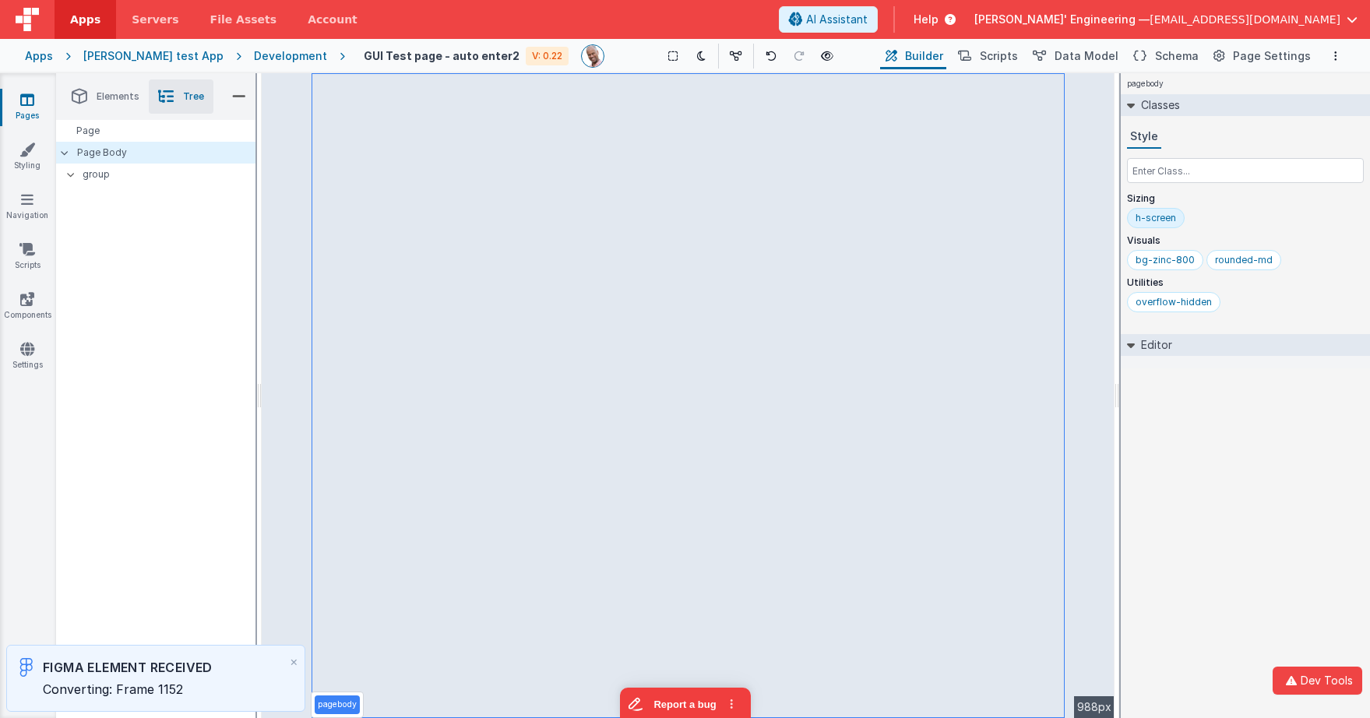
click at [202, 333] on div "Page Page Body group" at bounding box center [155, 419] width 199 height 598
click at [210, 336] on div "Page Page Body group" at bounding box center [155, 419] width 199 height 598
click at [1227, 445] on div "pagebody Classes Style Sizing h-screen Visuals bg-zinc-800 rounded-md Utilities…" at bounding box center [1245, 395] width 249 height 645
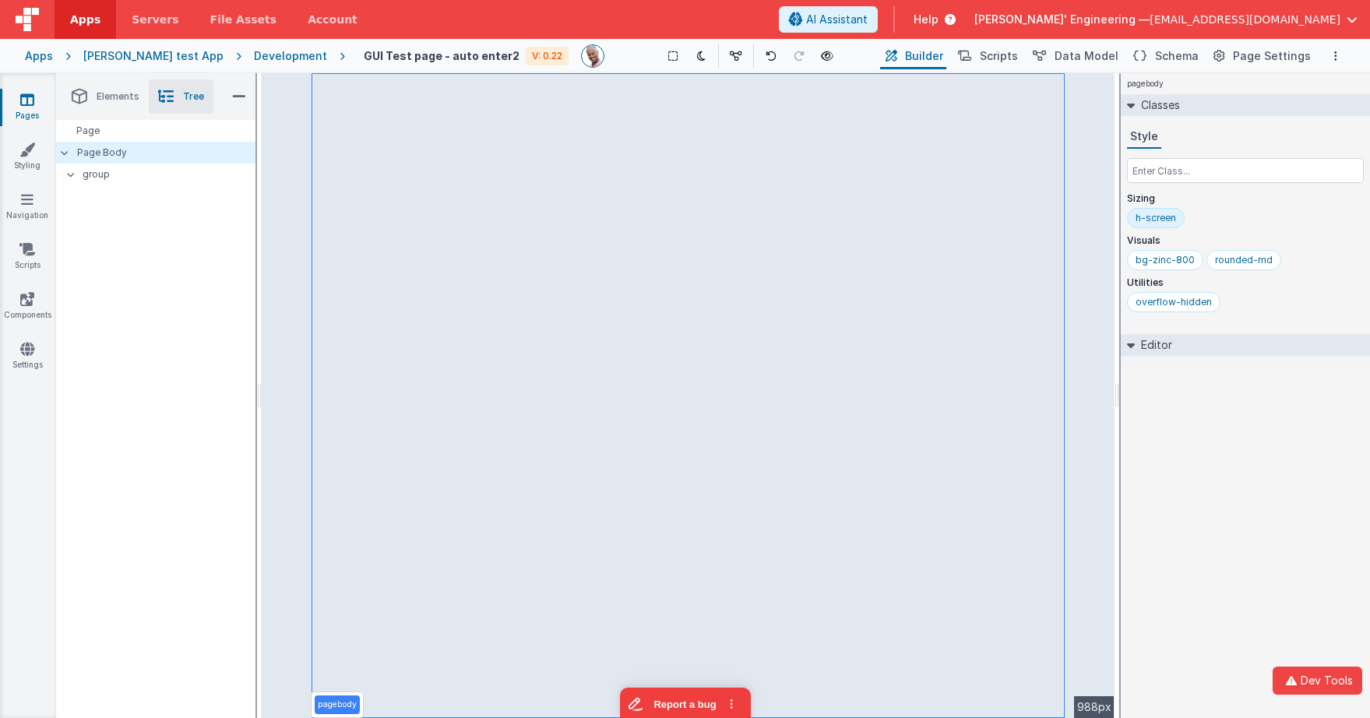
click at [1227, 445] on div "pagebody Classes Style Sizing h-screen Visuals bg-zinc-800 rounded-md Utilities…" at bounding box center [1245, 395] width 249 height 645
click at [1286, 473] on div "pagebody Classes Style Sizing h-screen Visuals bg-zinc-800 rounded-md Utilities…" at bounding box center [1245, 395] width 249 height 645
click at [1231, 567] on div "pagebody Classes Style Sizing h-screen Visuals bg-zinc-800 rounded-md Utilities…" at bounding box center [1245, 395] width 249 height 645
click at [1181, 53] on span "Schema" at bounding box center [1177, 56] width 44 height 16
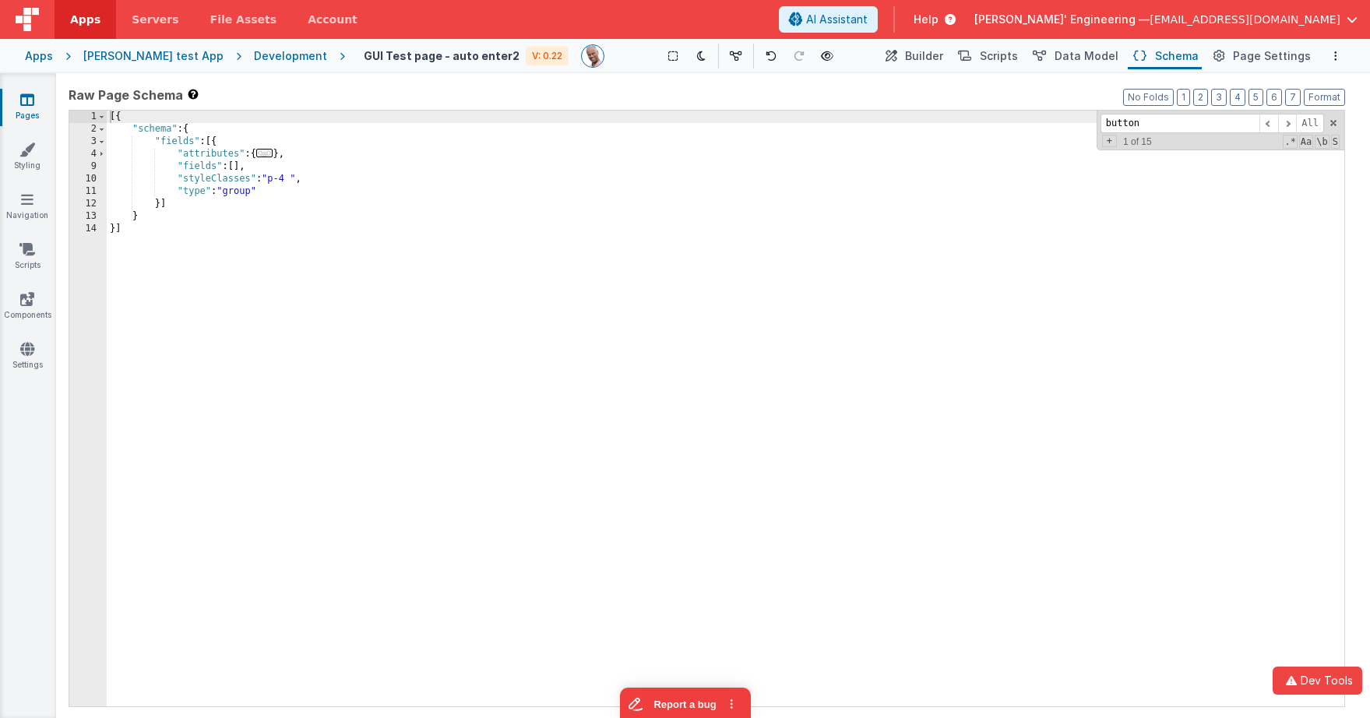
click at [238, 166] on div "[{ "schema" : { "fields" : [{ "attributes" : { ... } , "fields" : [ ] , "styleC…" at bounding box center [726, 421] width 1238 height 621
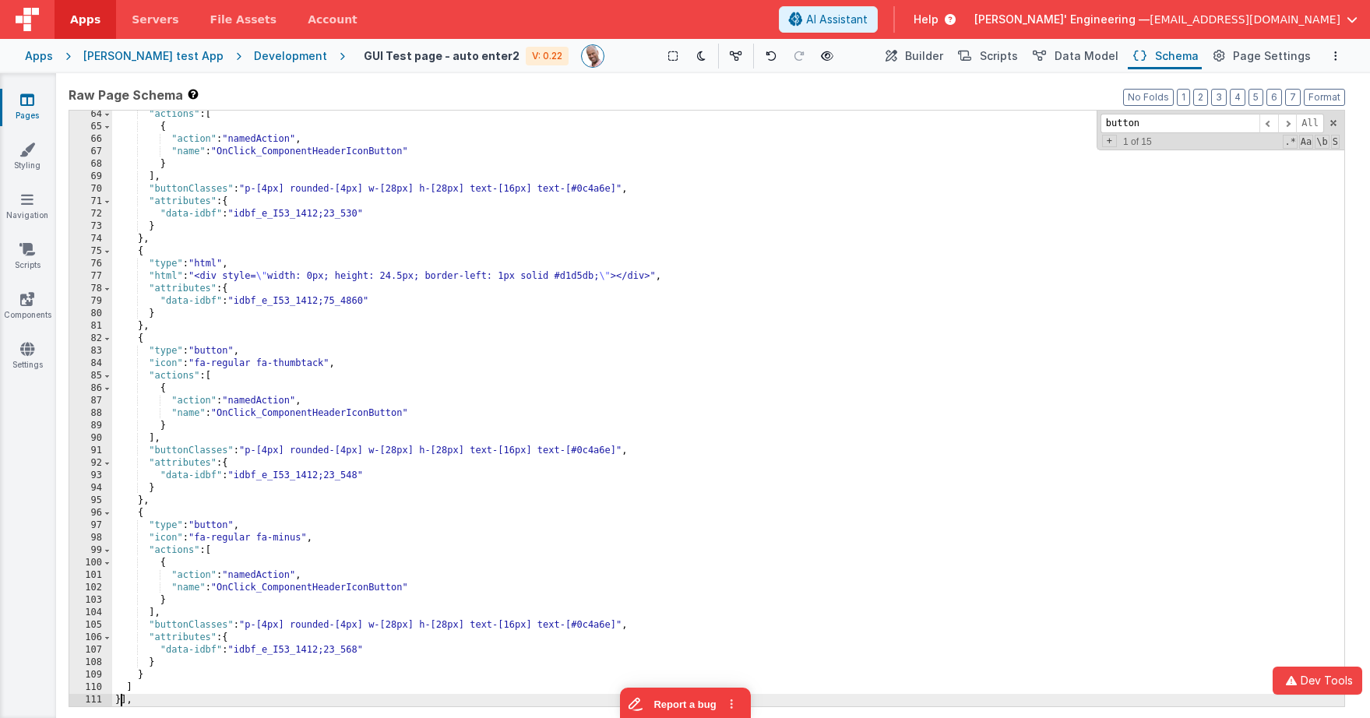
scroll to position [738, 0]
click at [943, 56] on span "Builder" at bounding box center [924, 56] width 38 height 16
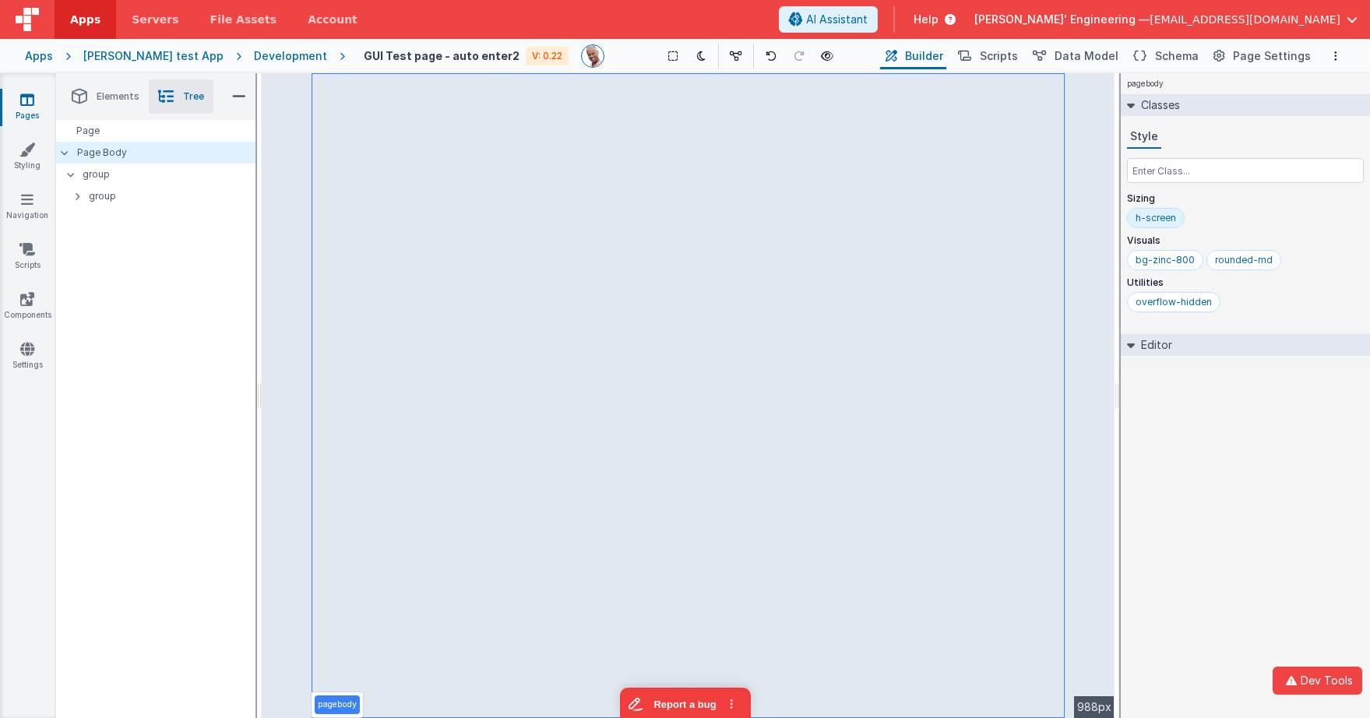
drag, startPoint x: 1193, startPoint y: 438, endPoint x: 1158, endPoint y: 406, distance: 47.4
click at [1191, 434] on div "pagebody Classes Style Sizing h-screen Visuals bg-zinc-800 rounded-md Utilities…" at bounding box center [1245, 395] width 249 height 645
click at [821, 51] on icon at bounding box center [827, 56] width 12 height 11
click at [821, 53] on icon at bounding box center [827, 56] width 12 height 11
click at [766, 16] on header "Apps Servers File Assets Account Some FUTURE Slot AI Assistant Help [PERSON_NAM…" at bounding box center [685, 19] width 1370 height 39
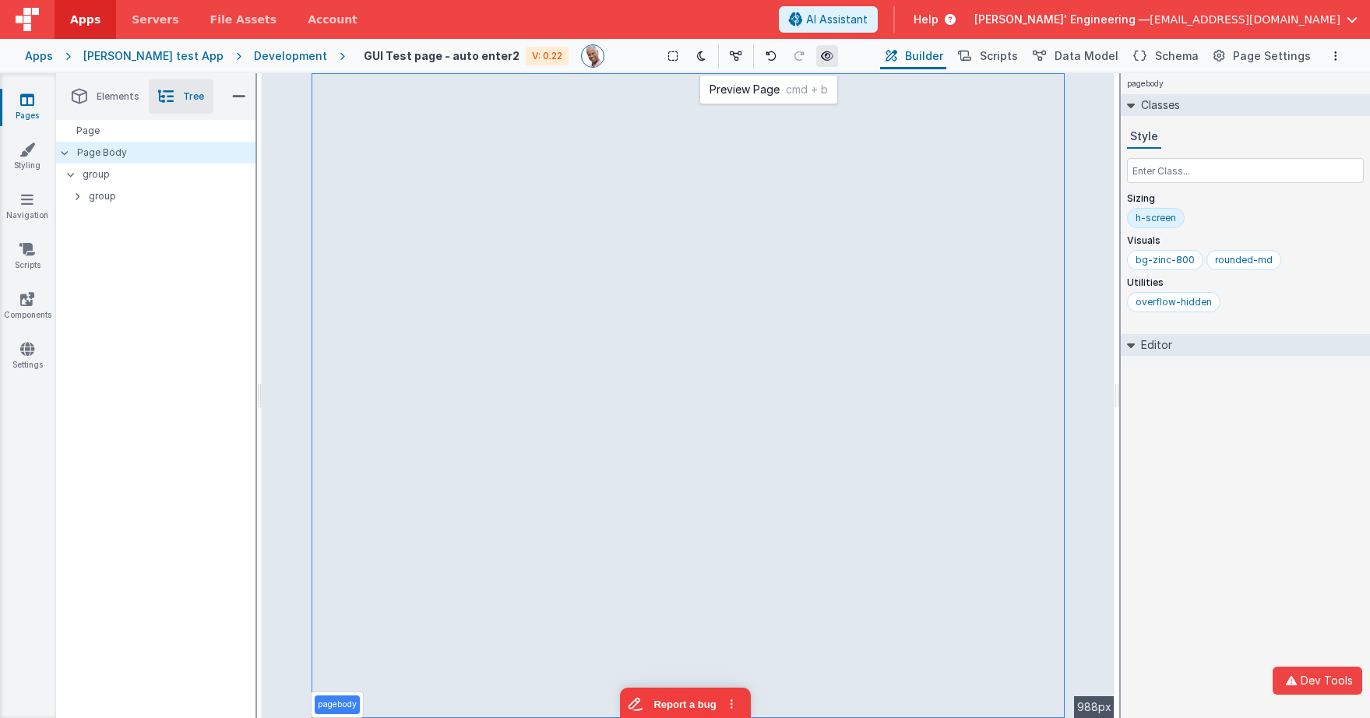
click at [821, 54] on icon at bounding box center [827, 56] width 12 height 11
click at [816, 63] on button at bounding box center [827, 56] width 22 height 22
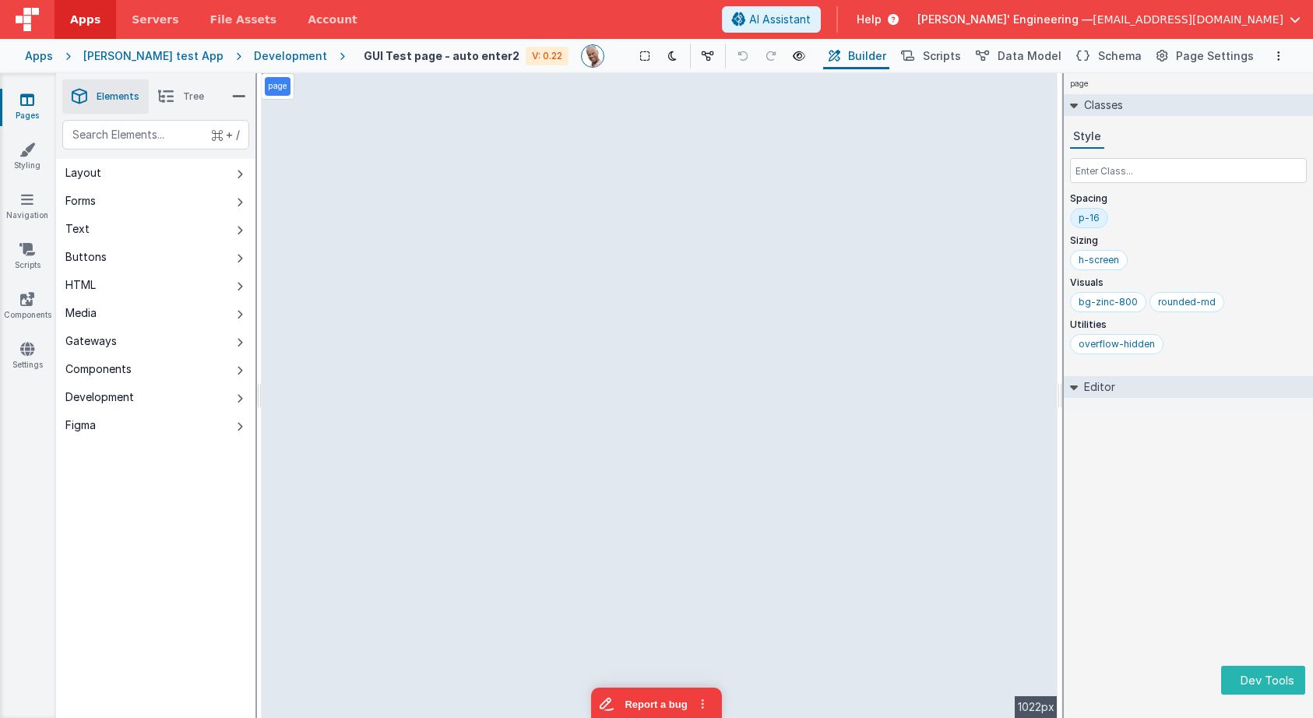
click at [1146, 552] on div "page Classes Style Spacing p-16 Sizing h-screen Visuals bg-zinc-800 rounded-md …" at bounding box center [1188, 395] width 249 height 645
click at [1113, 442] on div "page Classes Style Spacing p-16 Sizing h-screen Visuals bg-zinc-800 rounded-md …" at bounding box center [1188, 395] width 249 height 645
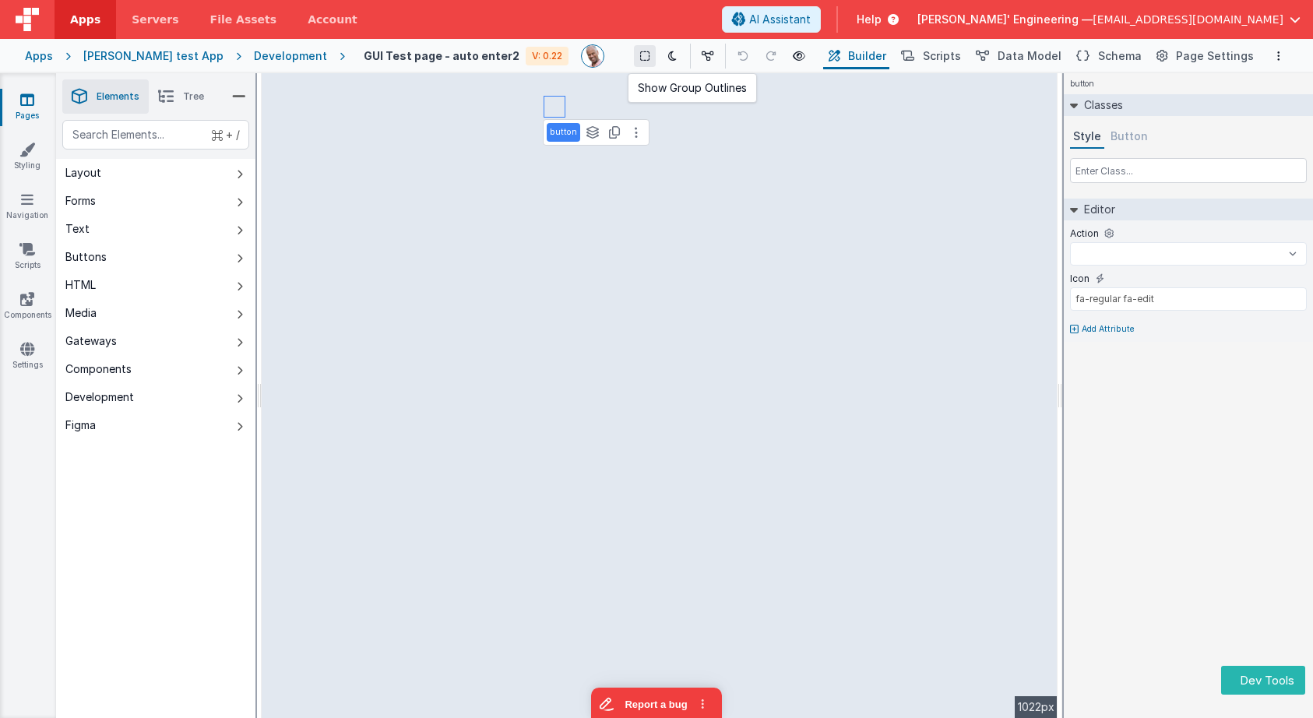
click at [640, 56] on icon at bounding box center [644, 56] width 9 height 11
select select
